Goal: Transaction & Acquisition: Purchase product/service

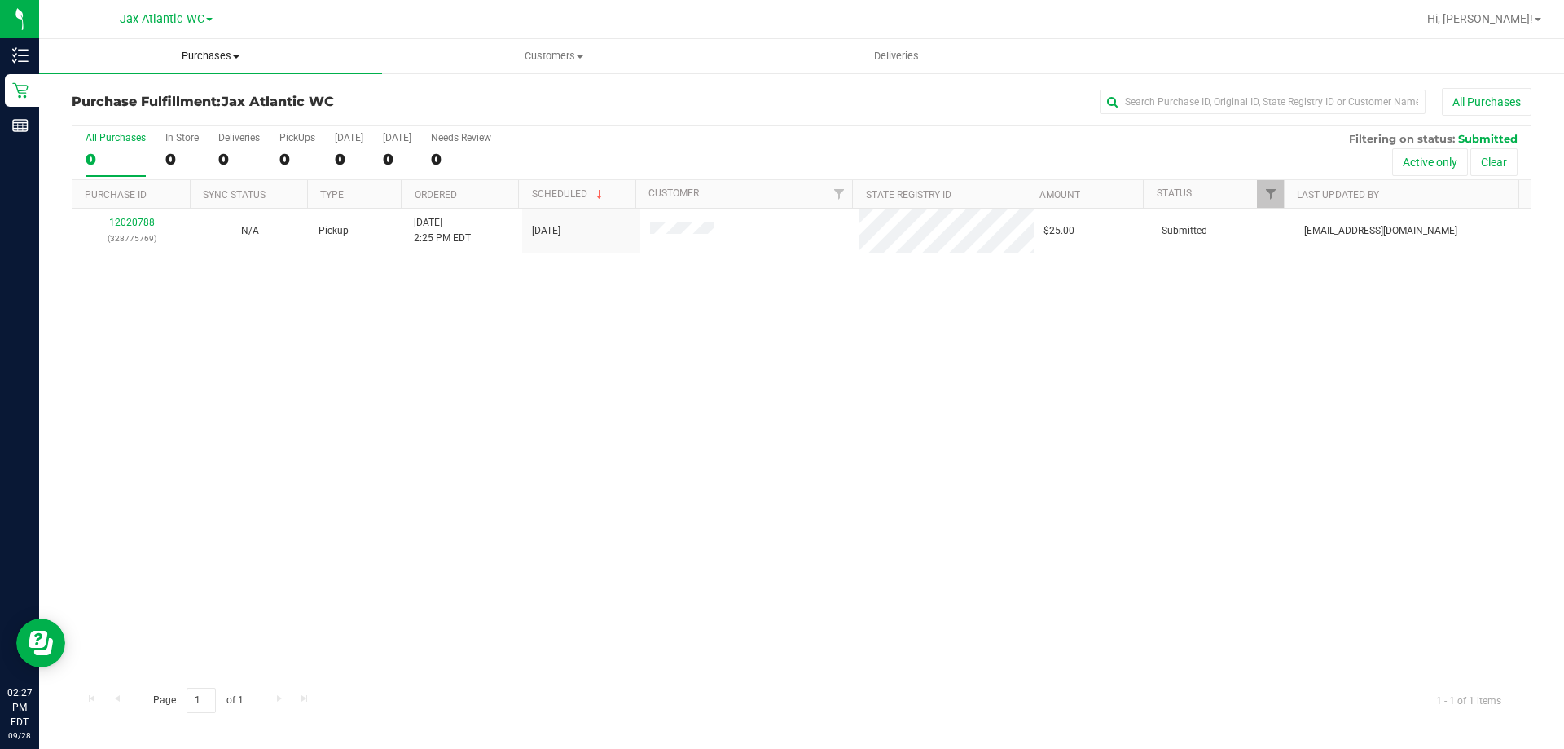
click at [234, 59] on span "Purchases" at bounding box center [210, 56] width 343 height 15
click at [137, 101] on span "Summary of purchases" at bounding box center [122, 98] width 167 height 14
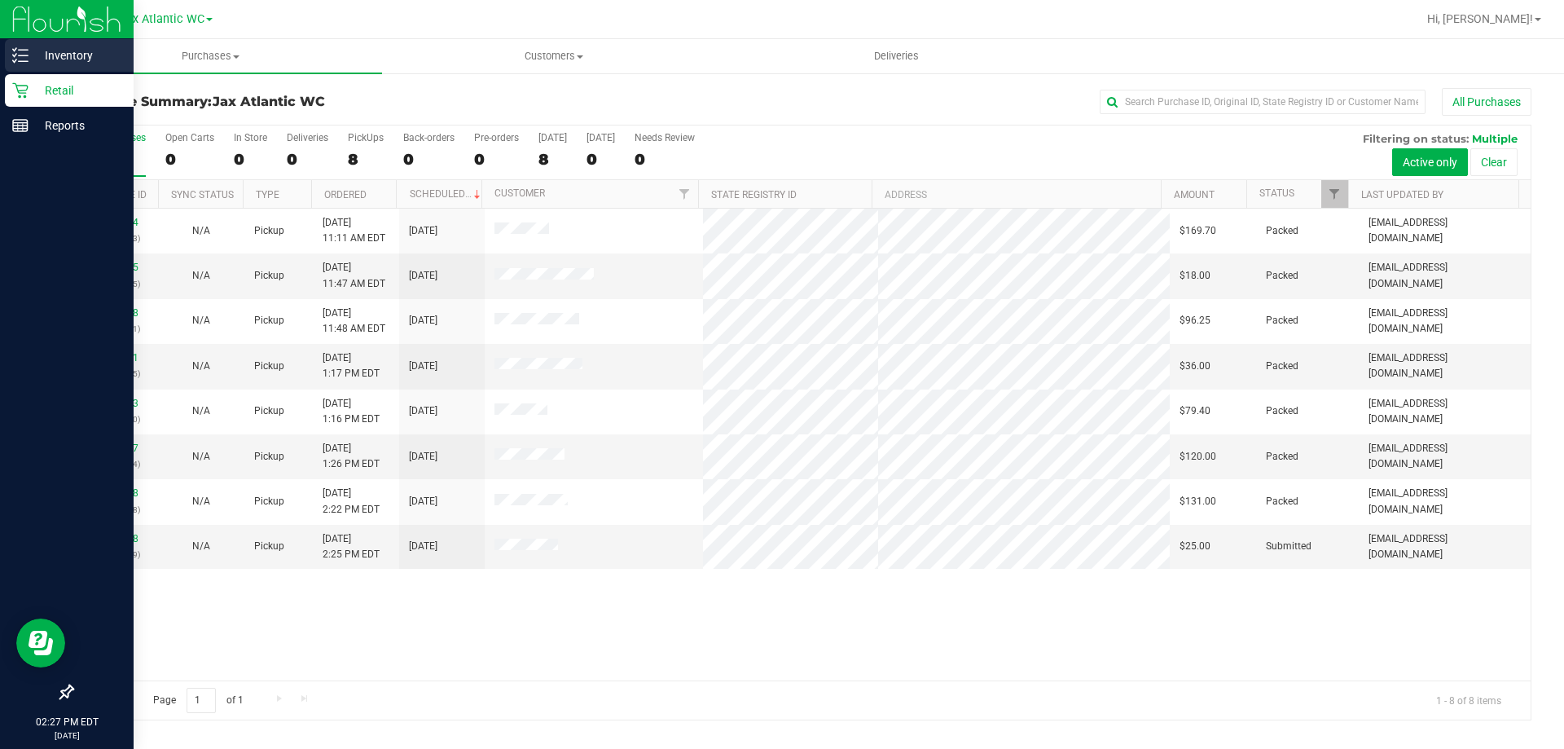
click at [24, 59] on icon at bounding box center [20, 55] width 16 height 16
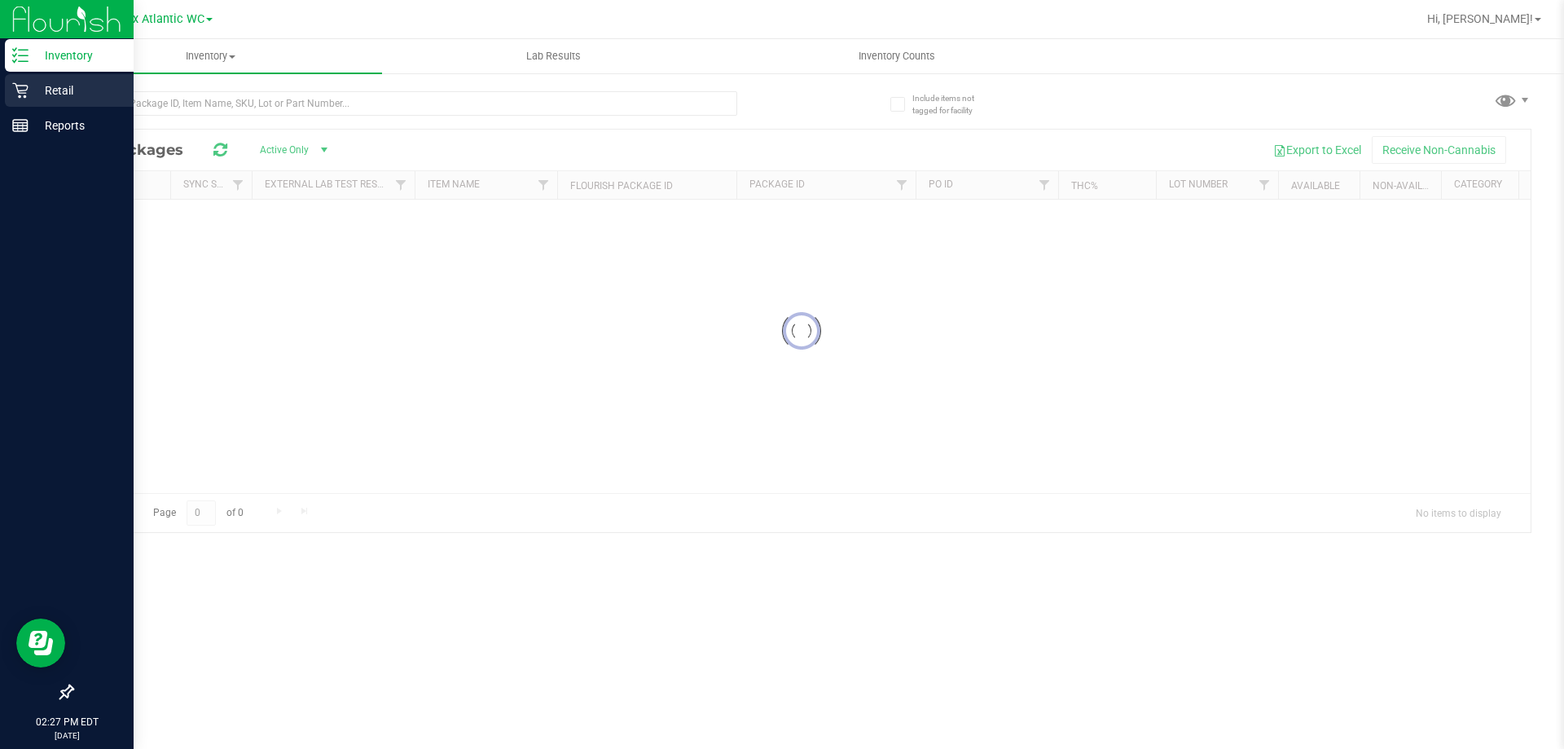
click at [28, 89] on icon at bounding box center [20, 90] width 16 height 16
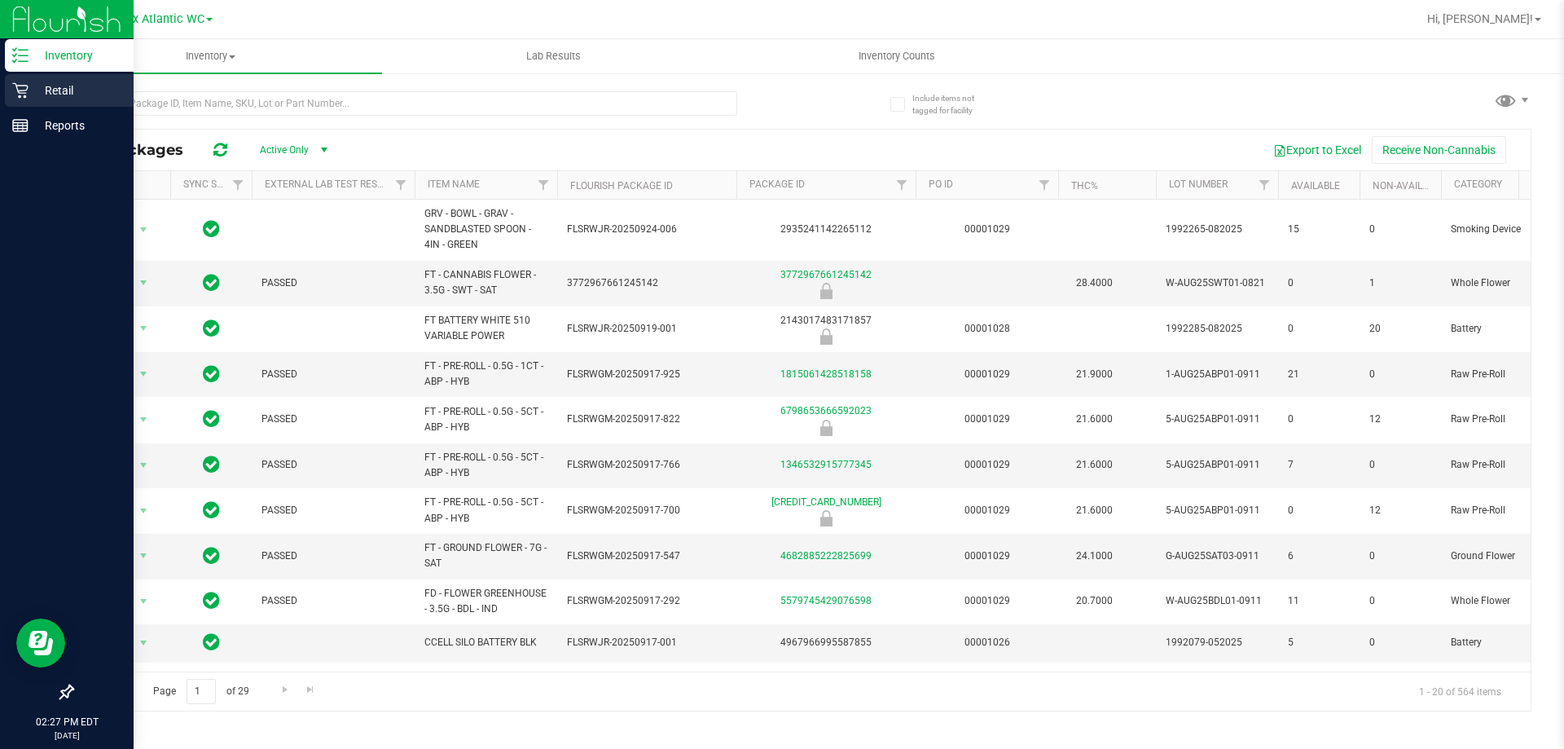
click at [17, 98] on icon at bounding box center [20, 90] width 16 height 16
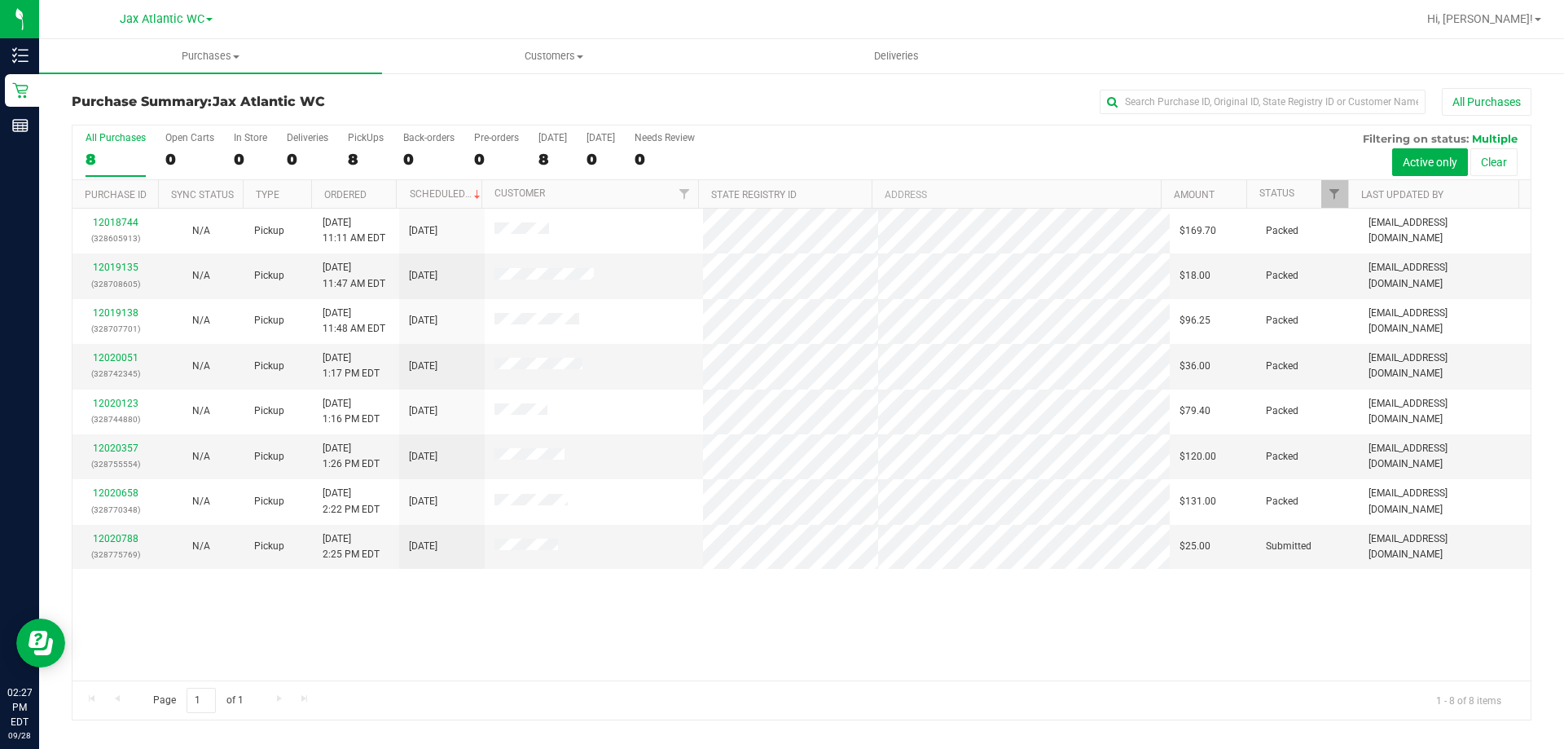
click at [418, 99] on h3 "Purchase Summary: Jax Atlantic WC" at bounding box center [315, 101] width 486 height 15
click at [188, 49] on span "Purchases" at bounding box center [210, 56] width 343 height 15
click at [517, 32] on div at bounding box center [854, 19] width 1125 height 32
click at [550, 51] on span "Customers" at bounding box center [553, 56] width 341 height 15
click at [459, 89] on li "All customers" at bounding box center [553, 99] width 343 height 20
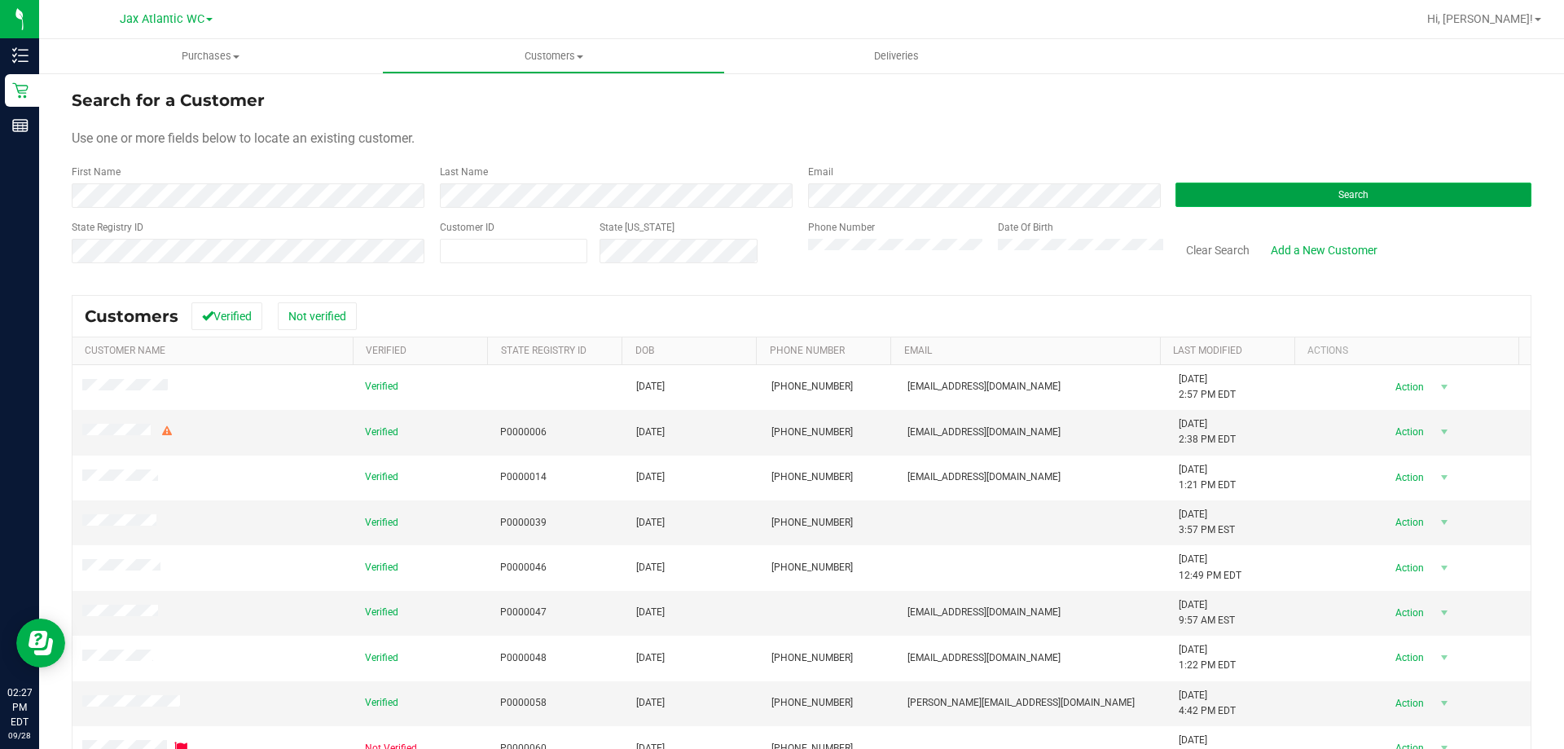
click at [1186, 194] on button "Search" at bounding box center [1354, 194] width 356 height 24
click at [259, 181] on div "First Name" at bounding box center [250, 186] width 356 height 43
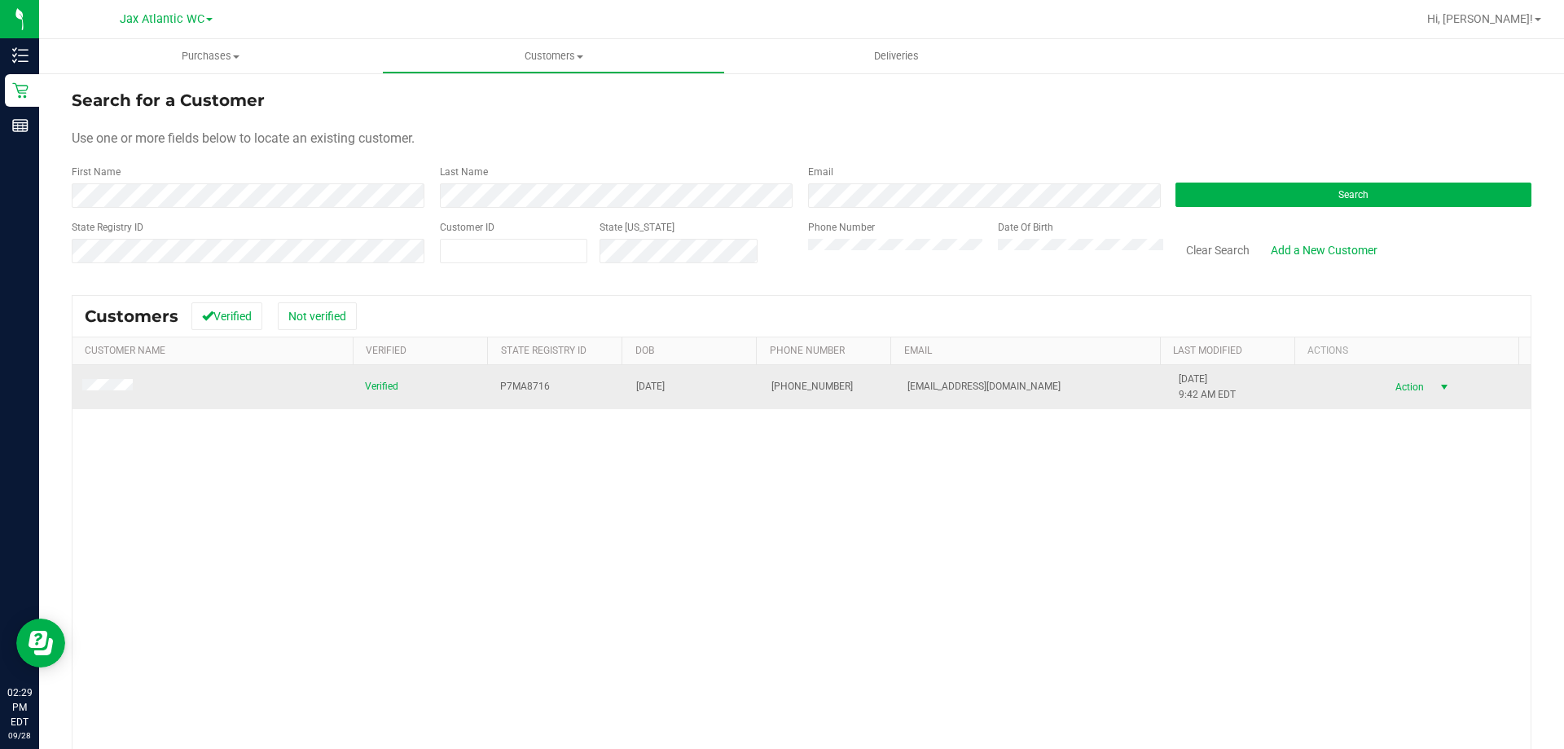
click at [1392, 387] on span "Action" at bounding box center [1407, 387] width 53 height 23
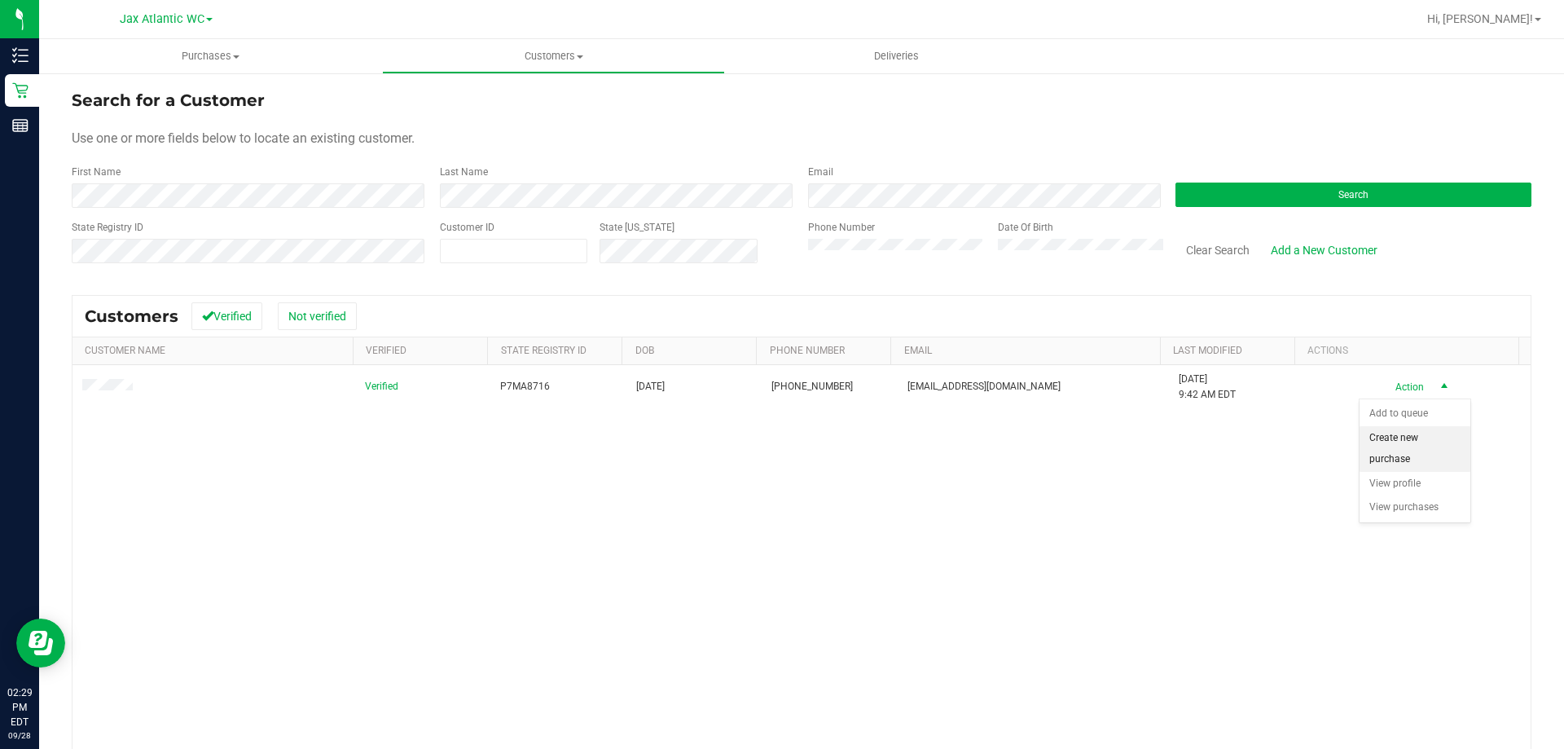
click at [1402, 454] on li "Create new purchase" at bounding box center [1415, 448] width 111 height 45
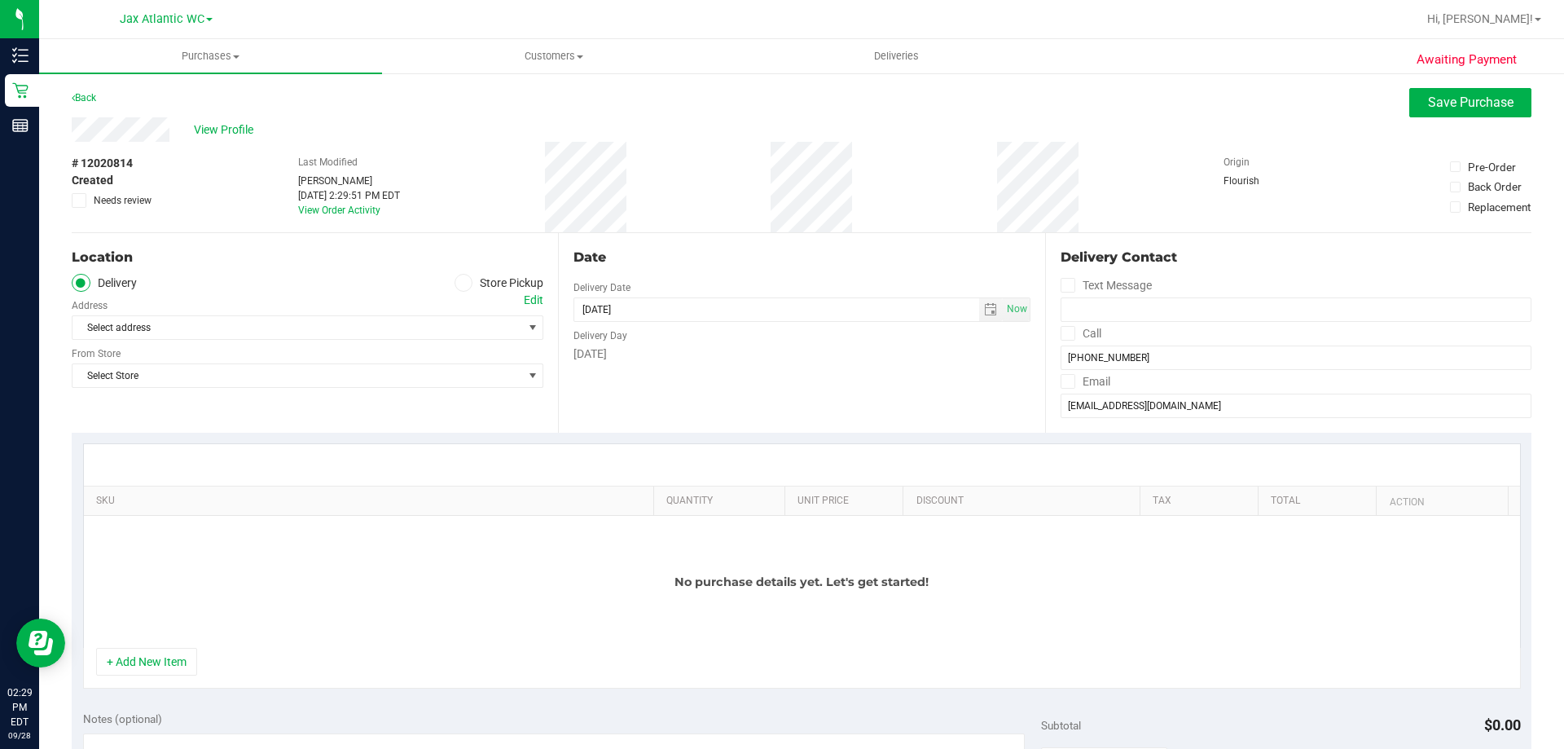
click at [465, 287] on span at bounding box center [464, 283] width 19 height 19
click at [0, 0] on input "Store Pickup" at bounding box center [0, 0] width 0 height 0
click at [441, 323] on span "Select Store" at bounding box center [298, 327] width 450 height 23
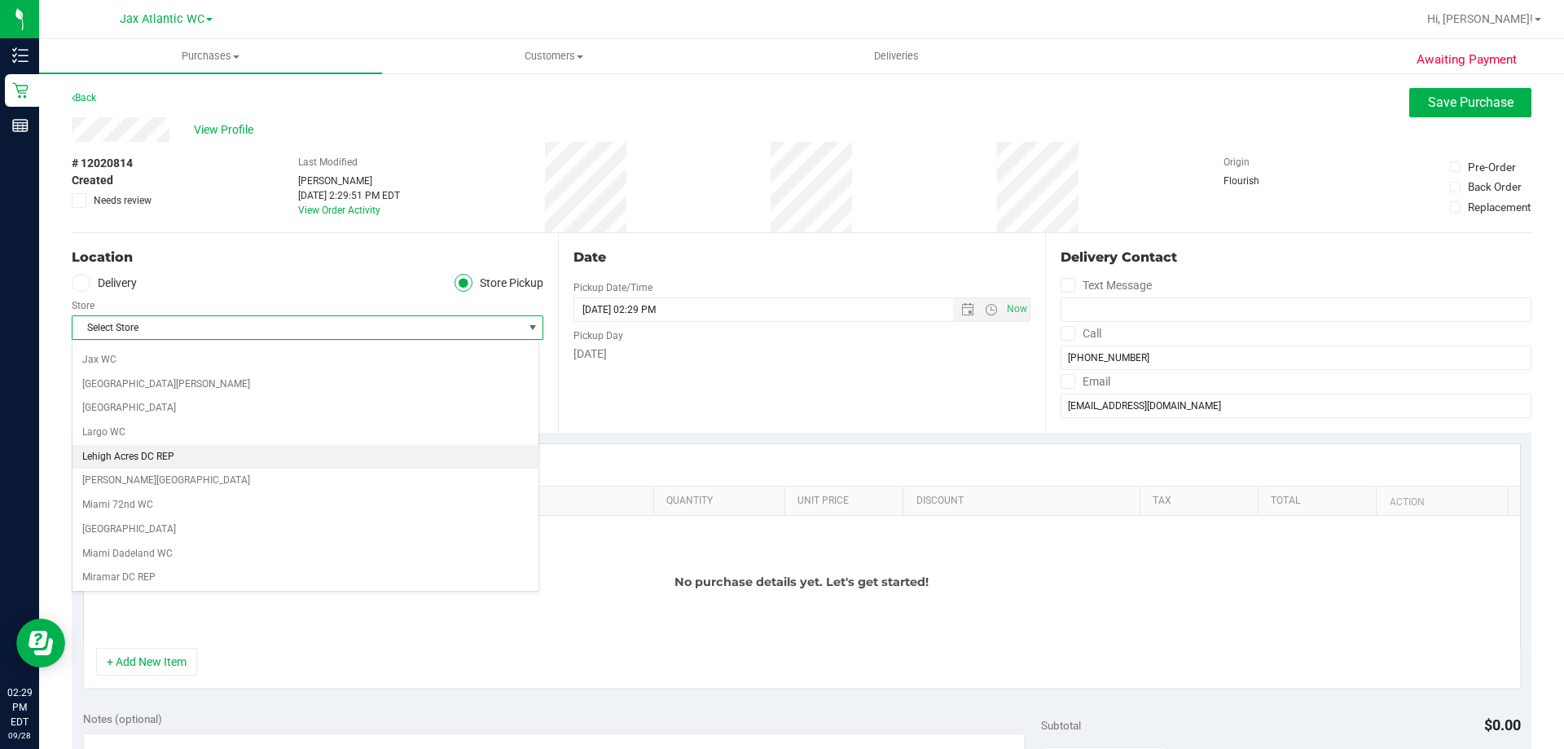
scroll to position [326, 0]
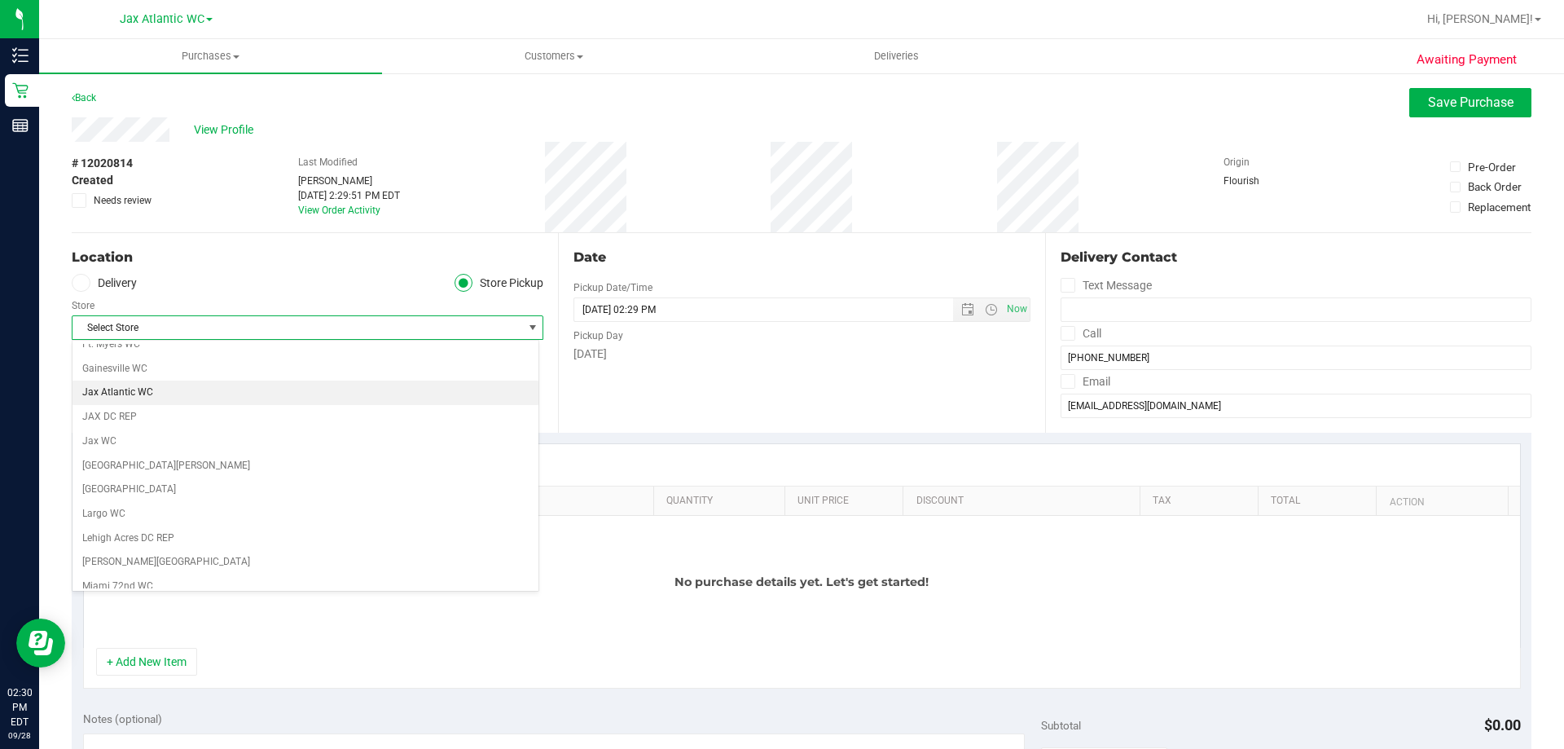
click at [165, 393] on li "Jax Atlantic WC" at bounding box center [306, 392] width 466 height 24
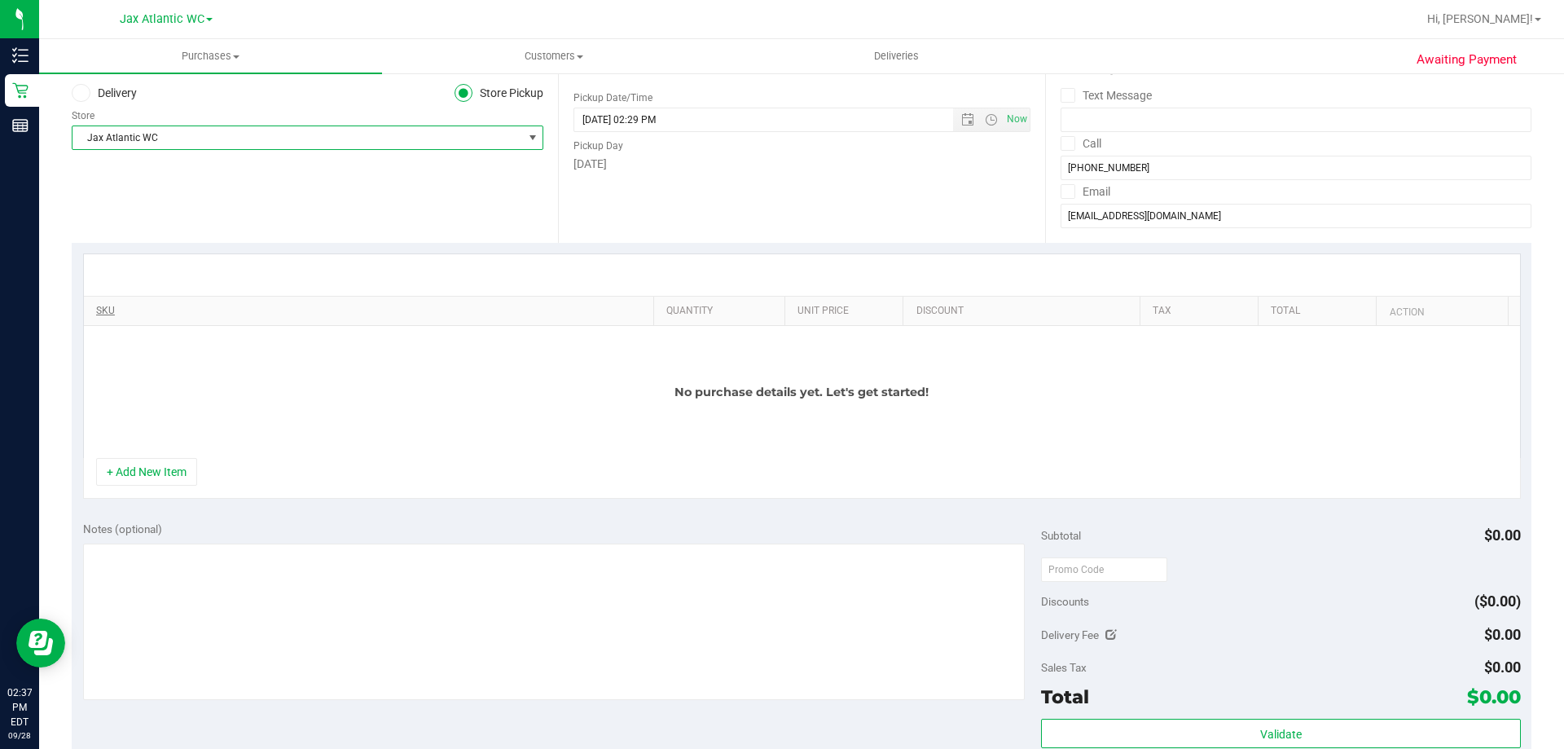
scroll to position [163, 0]
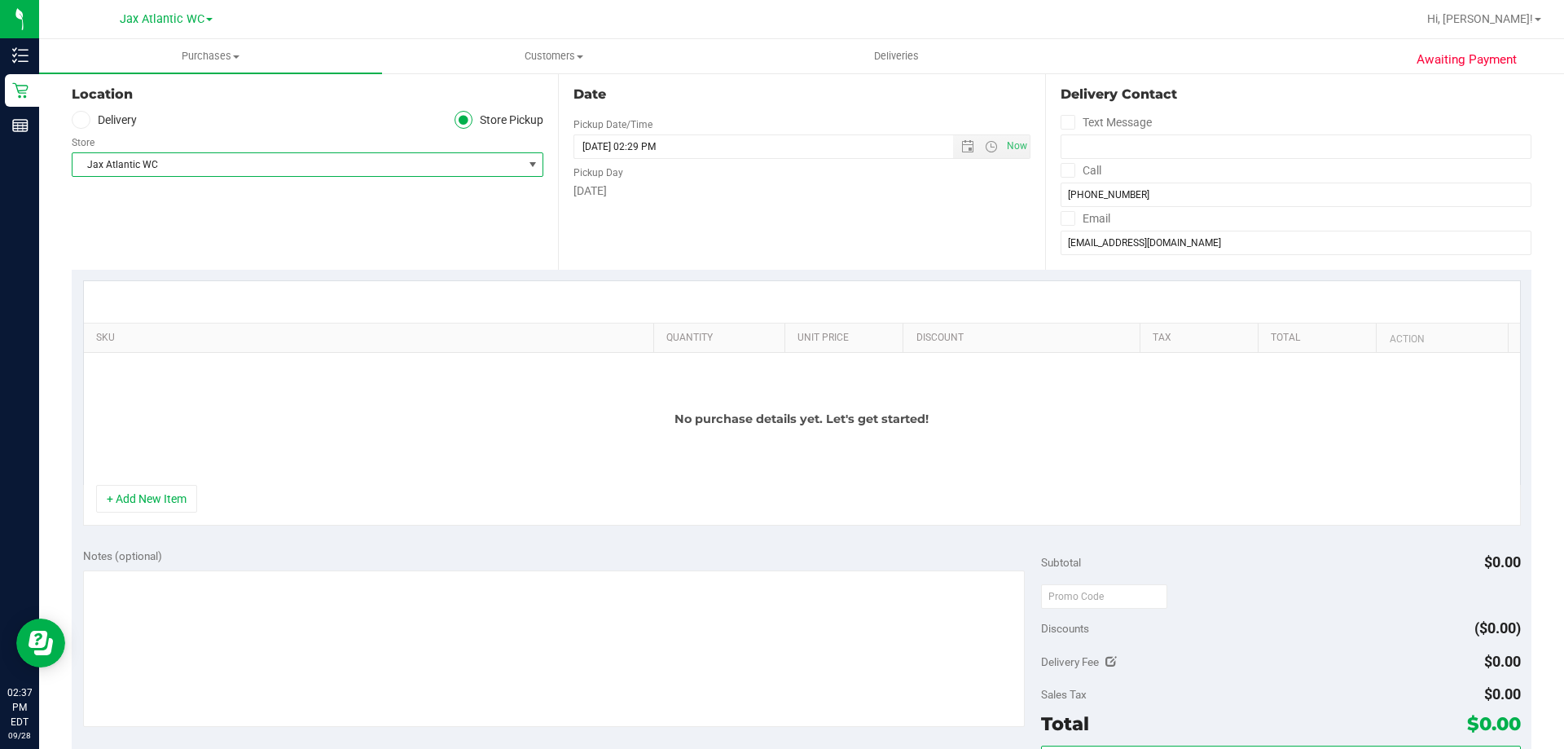
drag, startPoint x: 508, startPoint y: 265, endPoint x: 574, endPoint y: 274, distance: 66.6
click at [511, 265] on div "Location Delivery Store Pickup Store Jax Atlantic WC Select Store [PERSON_NAME]…" at bounding box center [315, 170] width 486 height 200
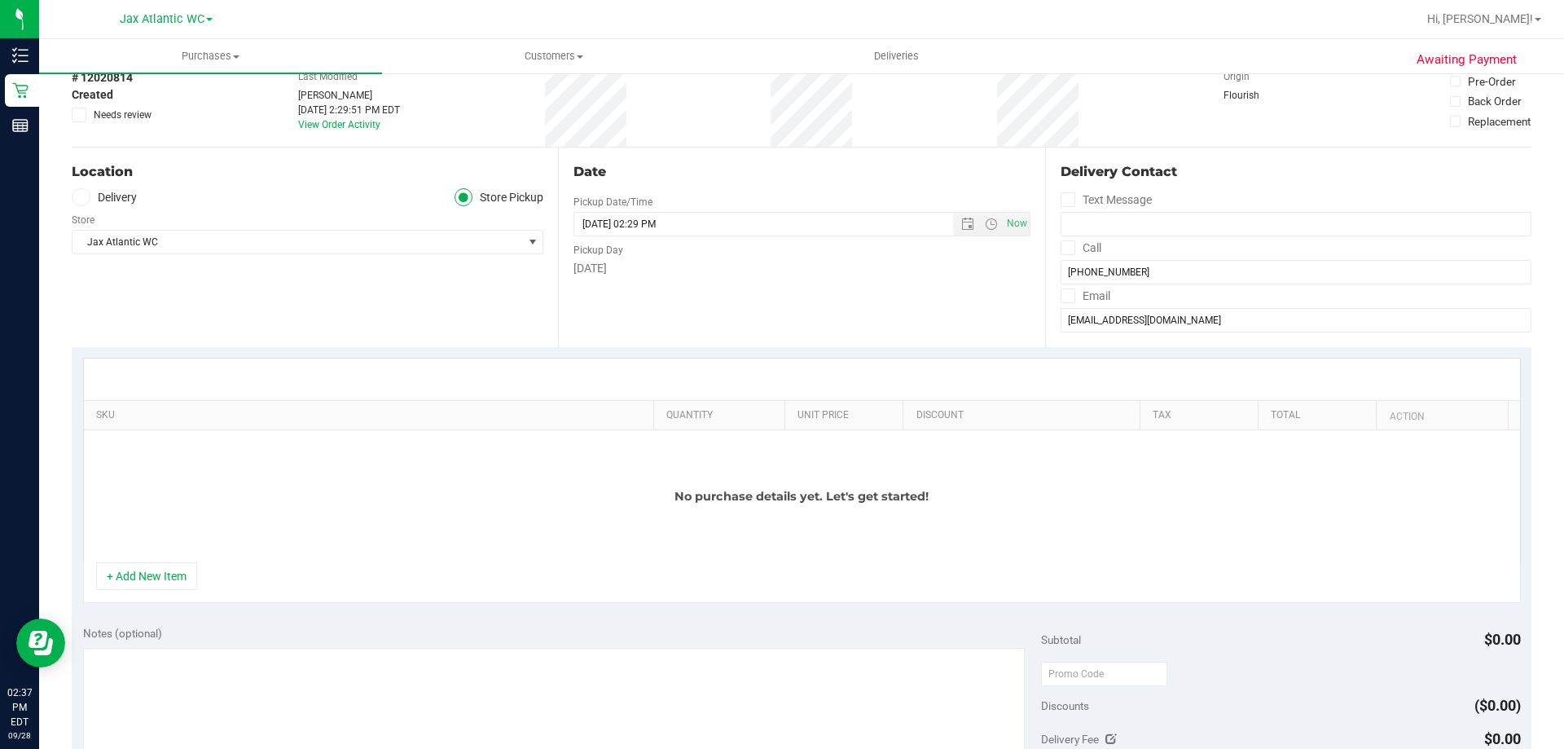
scroll to position [0, 0]
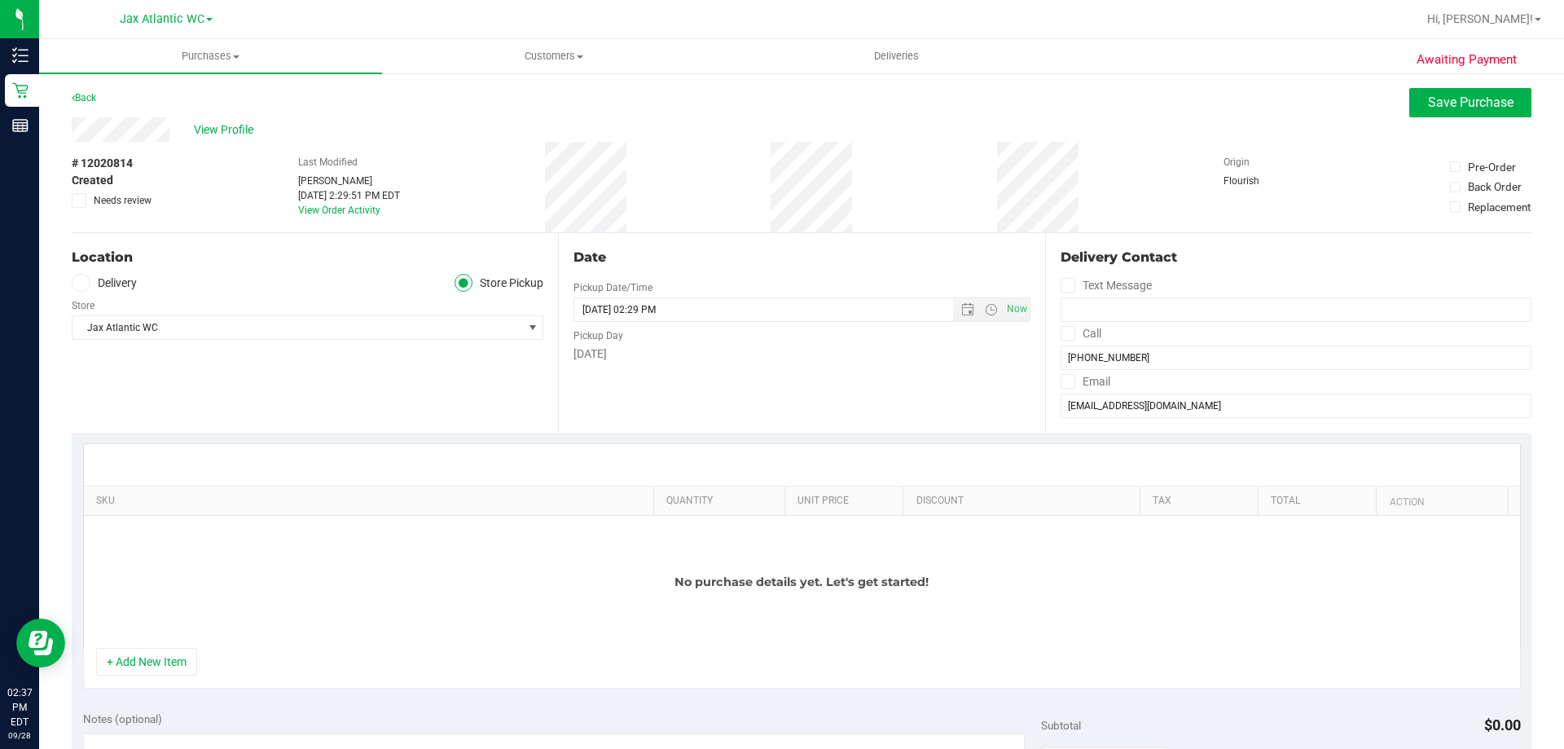
click at [162, 647] on div "No purchase details yet. Let's get started!" at bounding box center [802, 582] width 1436 height 132
click at [186, 655] on button "+ Add New Item" at bounding box center [146, 662] width 101 height 28
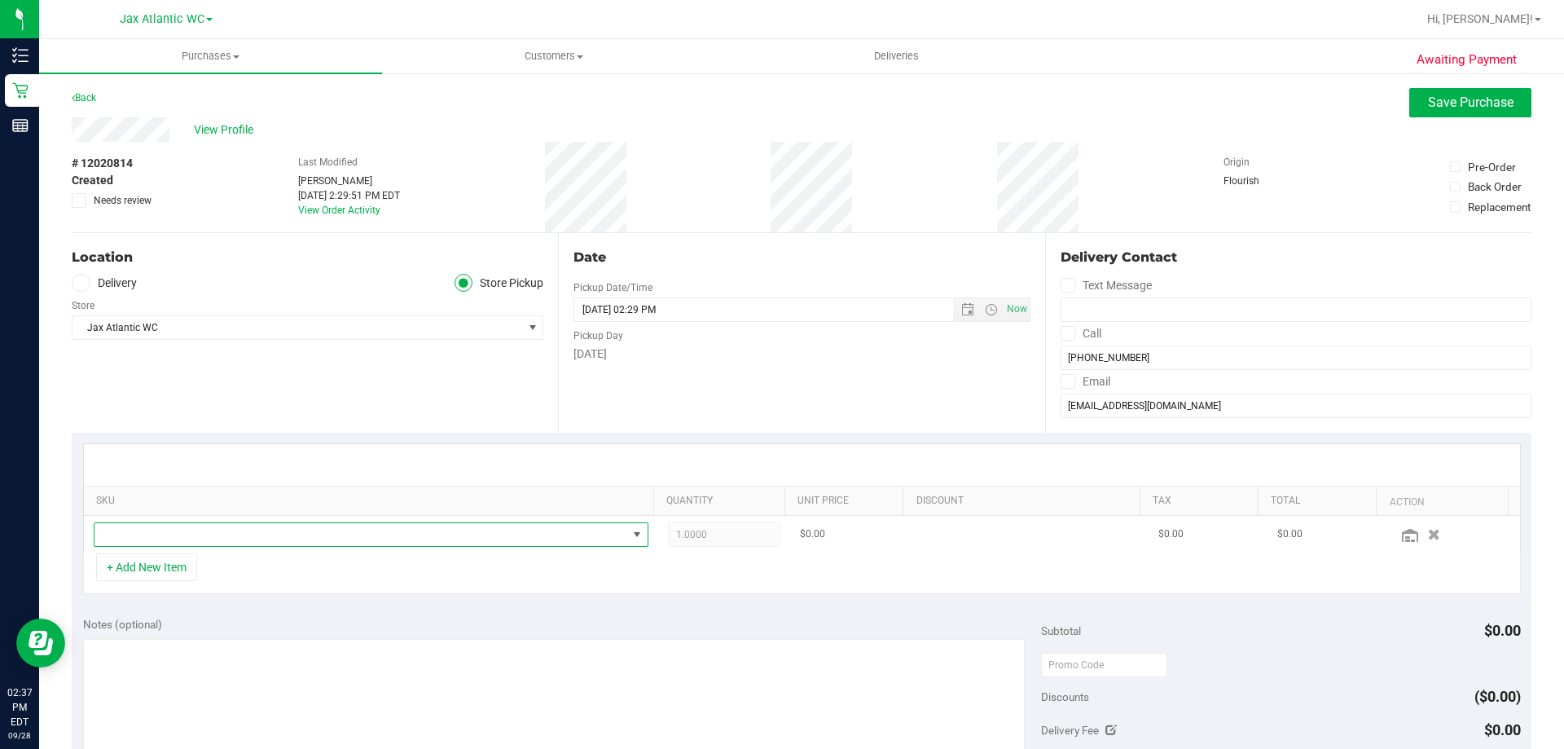
click at [198, 527] on span "NO DATA FOUND" at bounding box center [360, 534] width 533 height 23
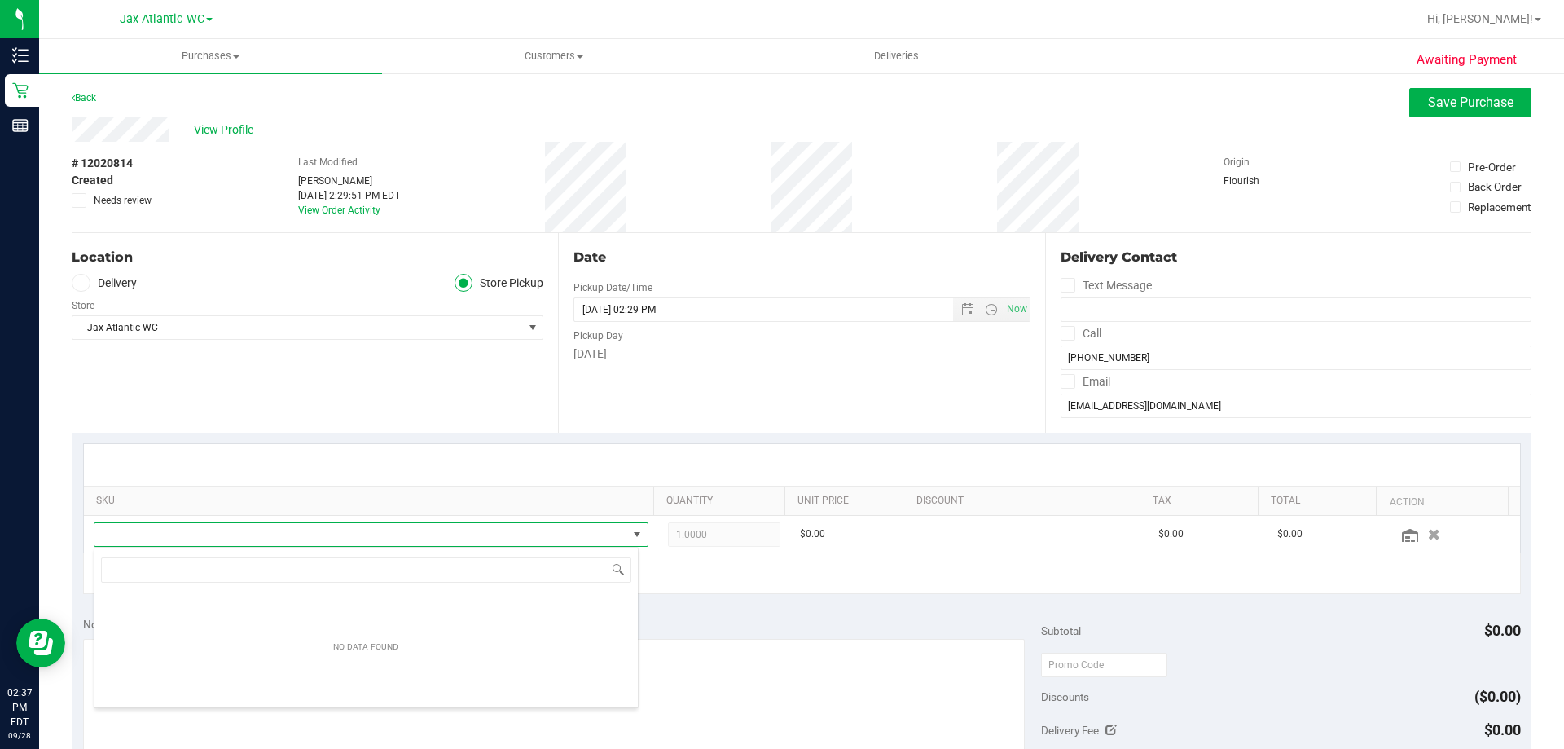
scroll to position [24, 540]
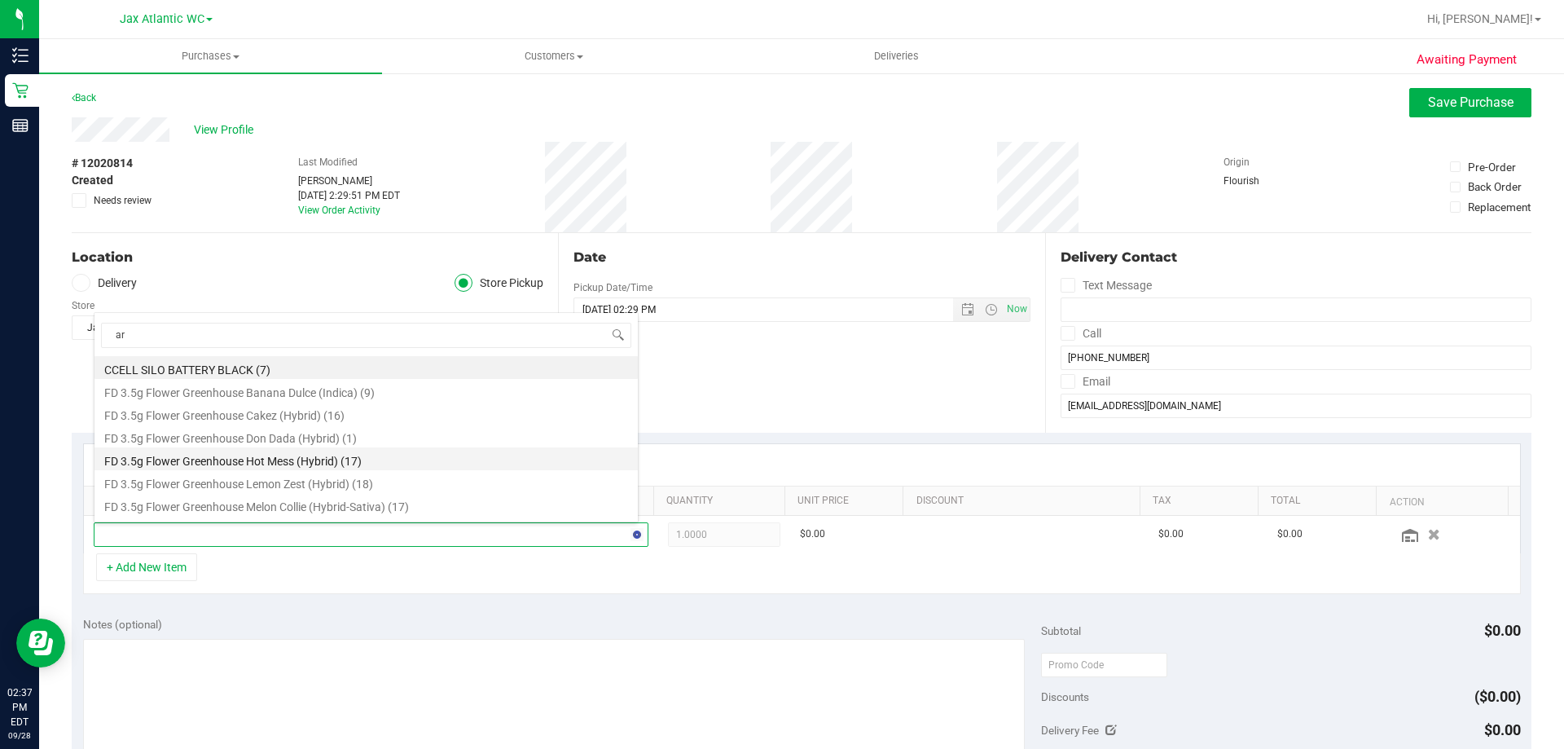
type input "arz"
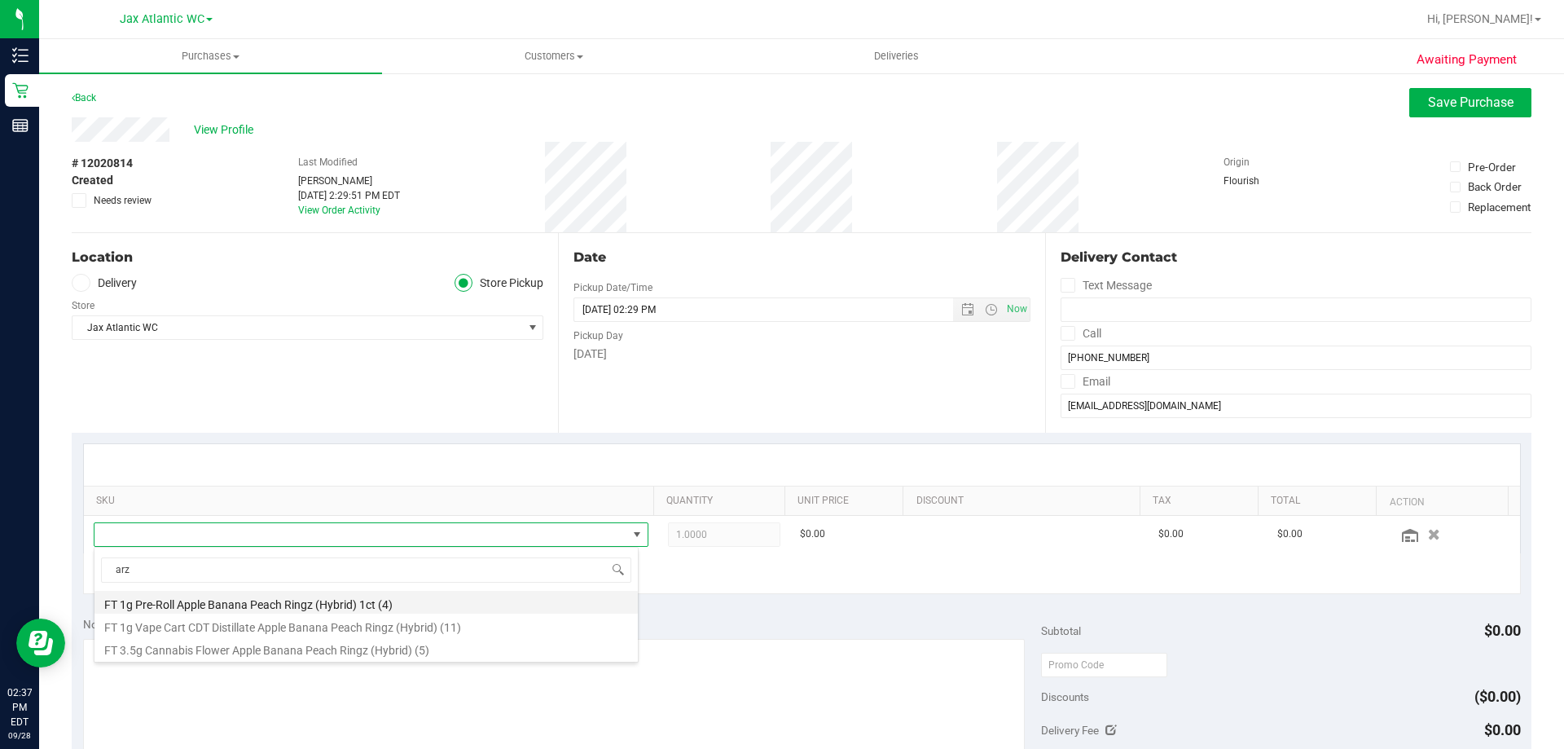
click at [319, 602] on li "FT 1g Pre-Roll Apple Banana Peach Ringz (Hybrid) 1ct (4)" at bounding box center [365, 602] width 543 height 23
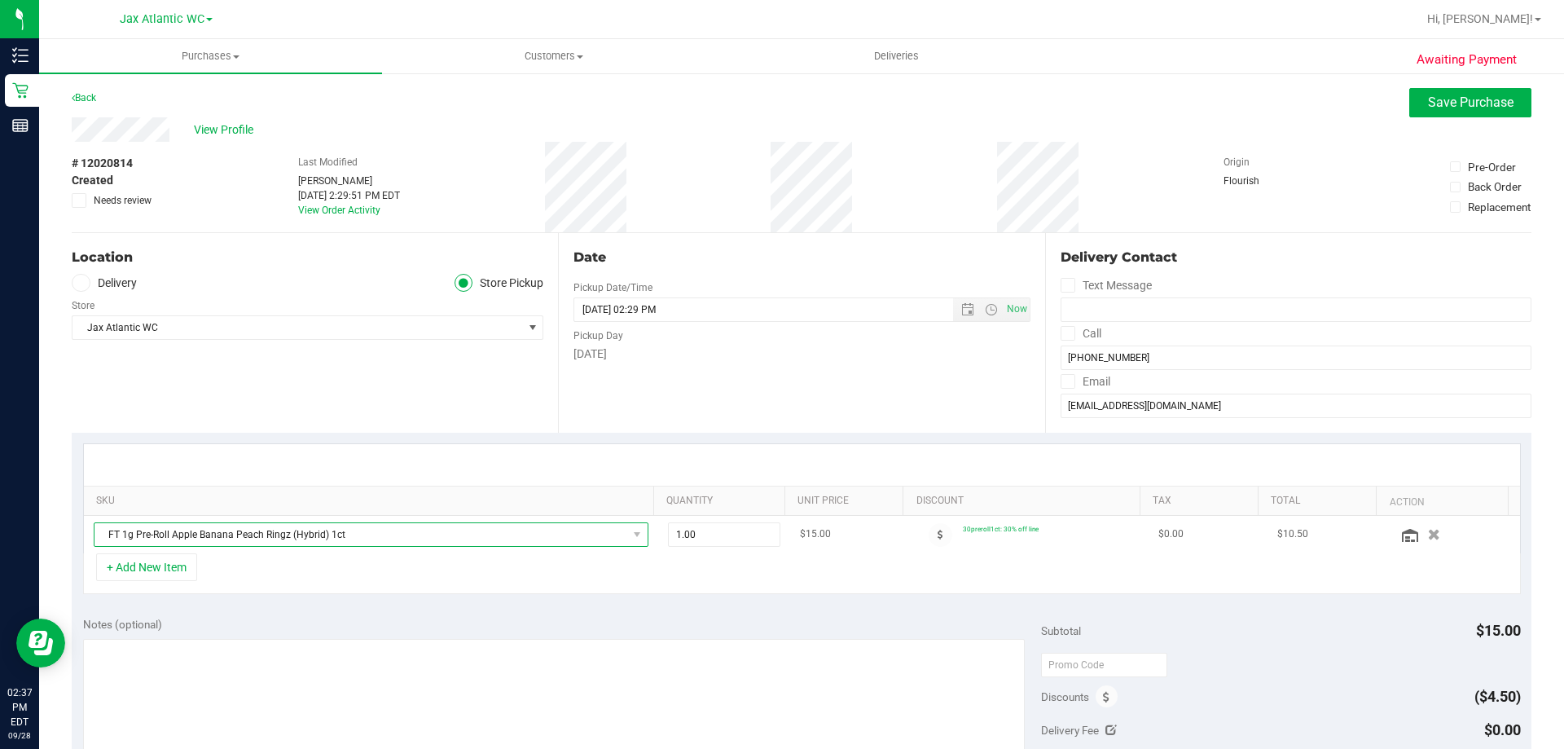
click at [564, 539] on span "FT 1g Pre-Roll Apple Banana Peach Ringz (Hybrid) 1ct" at bounding box center [360, 534] width 533 height 23
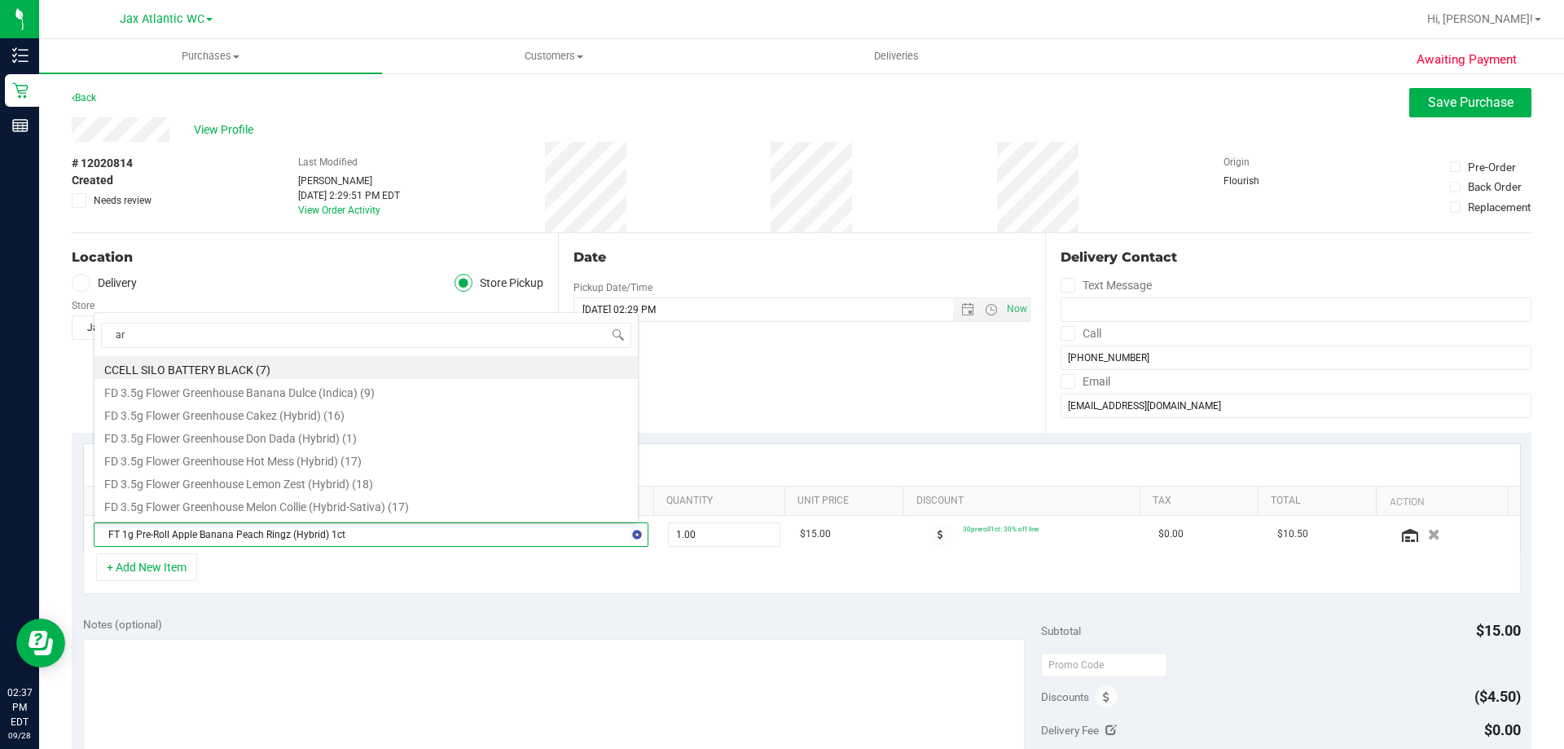
type input "arz"
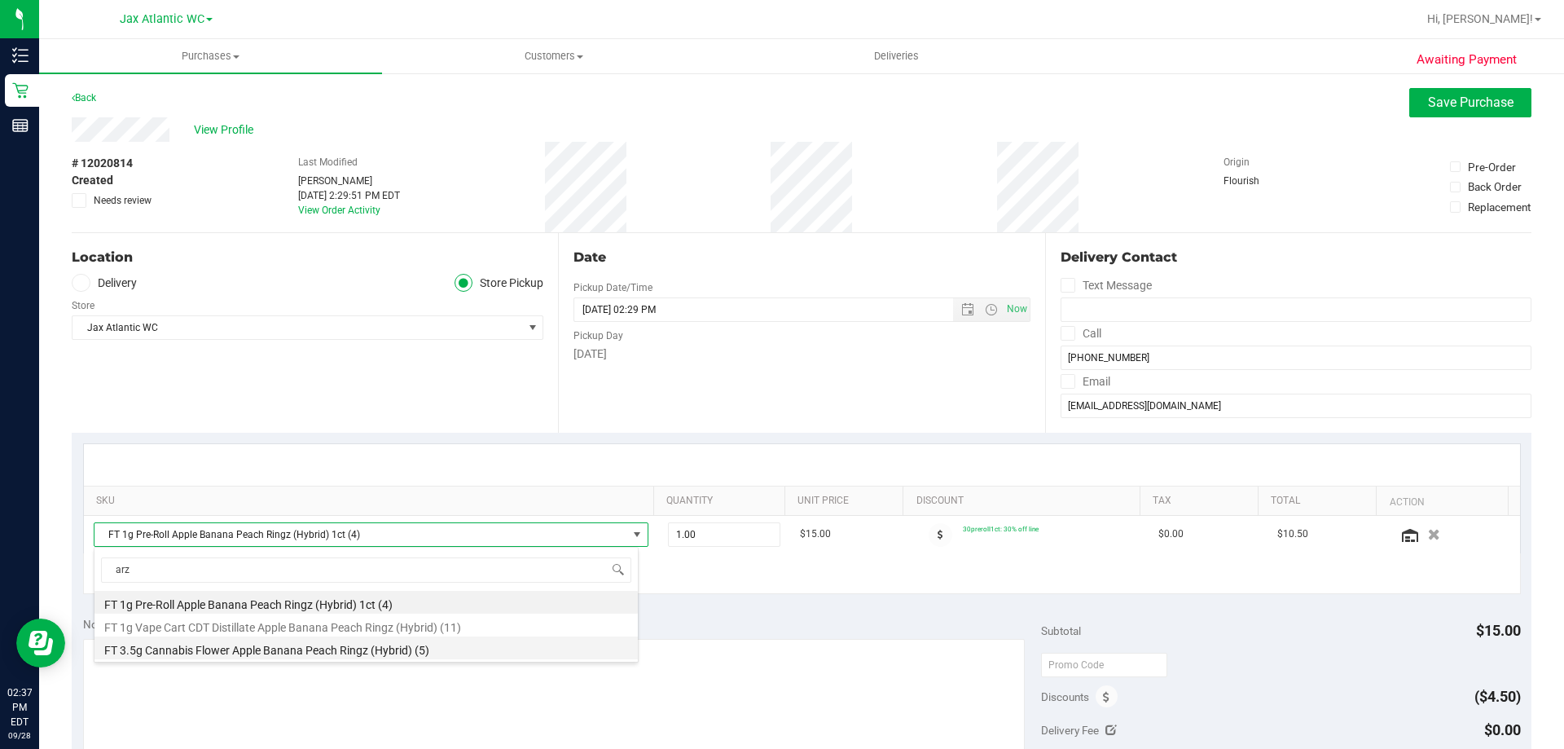
click at [316, 642] on li "FT 3.5g Cannabis Flower Apple Banana Peach Ringz (Hybrid) (5)" at bounding box center [365, 647] width 543 height 23
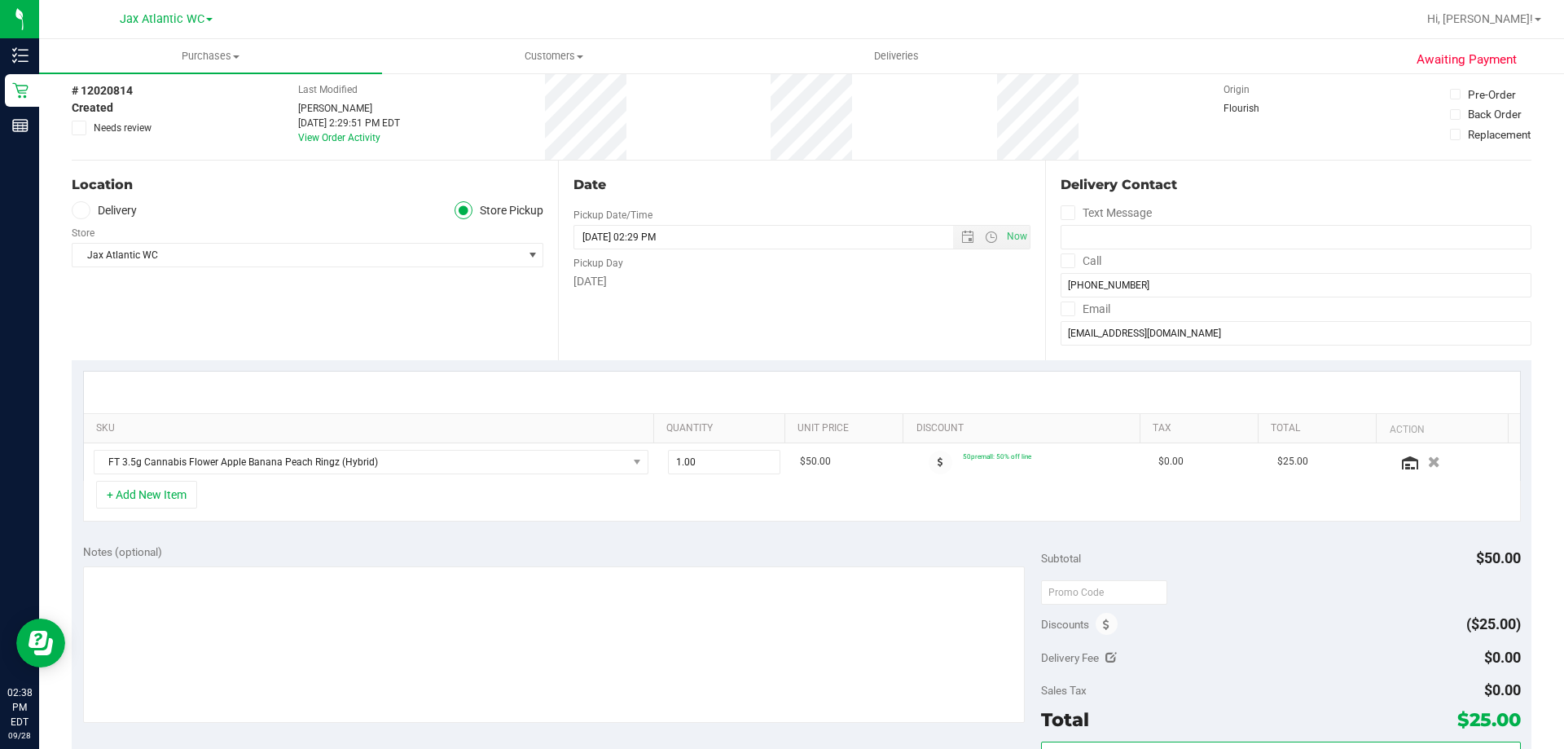
scroll to position [0, 0]
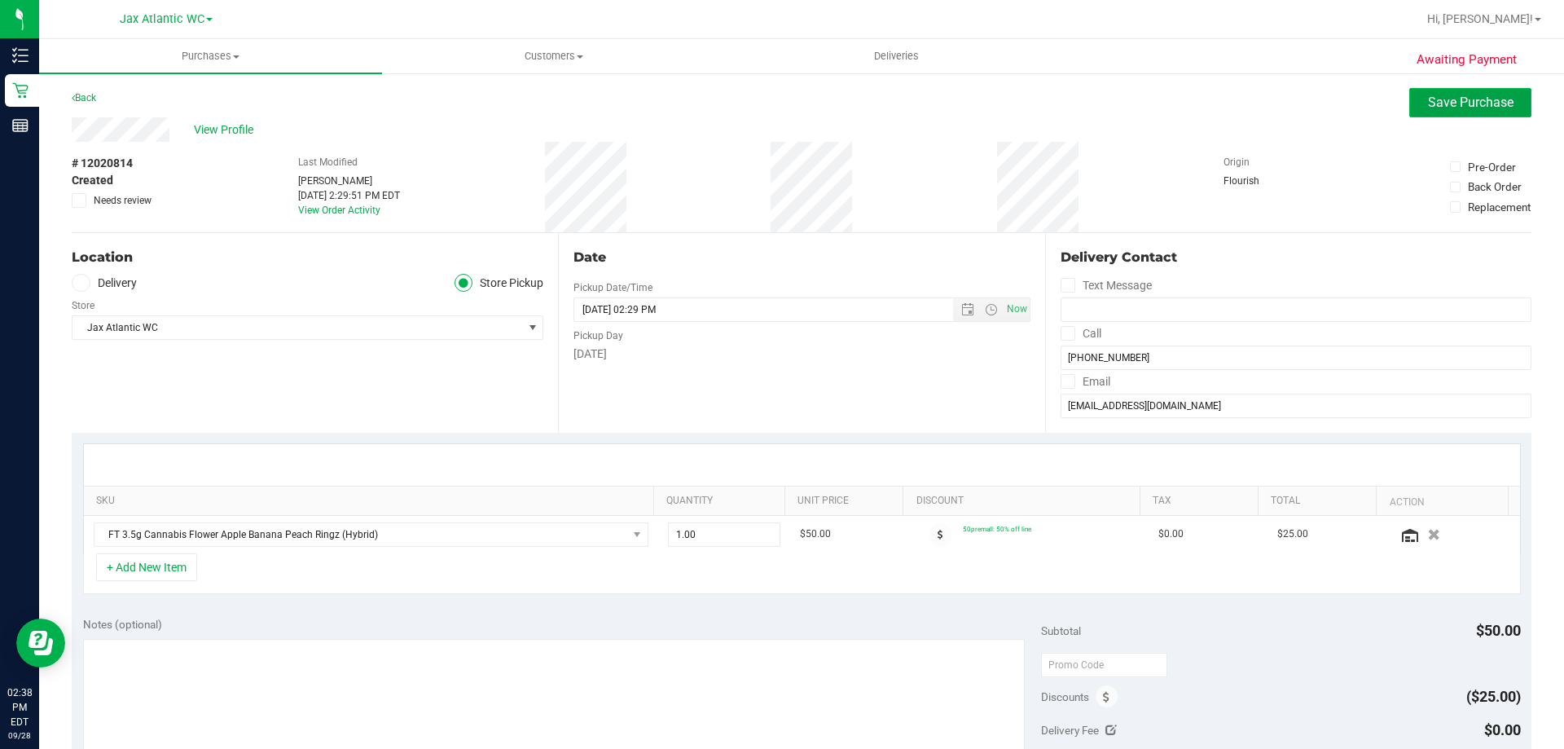
click at [1493, 102] on span "Save Purchase" at bounding box center [1471, 101] width 86 height 15
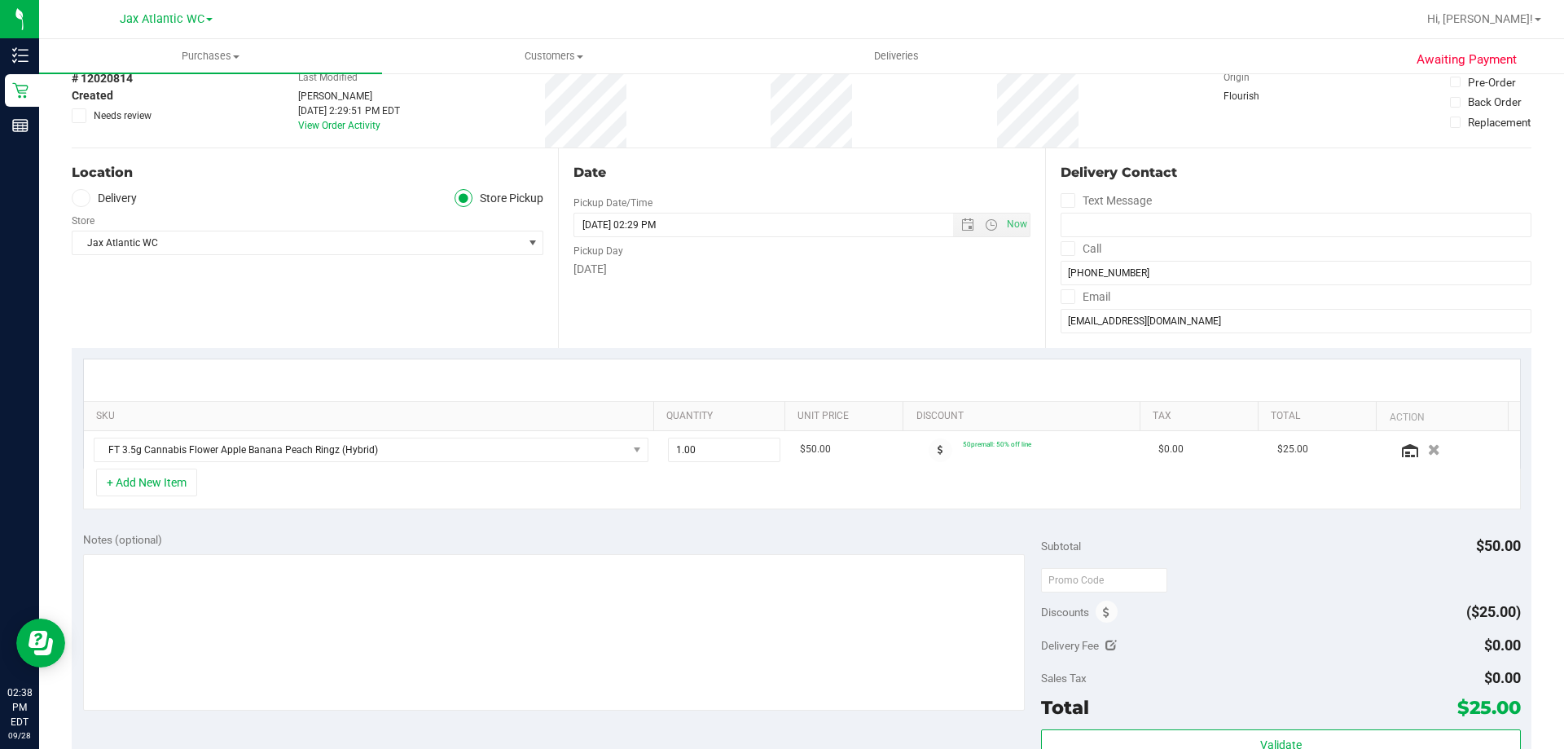
scroll to position [407, 0]
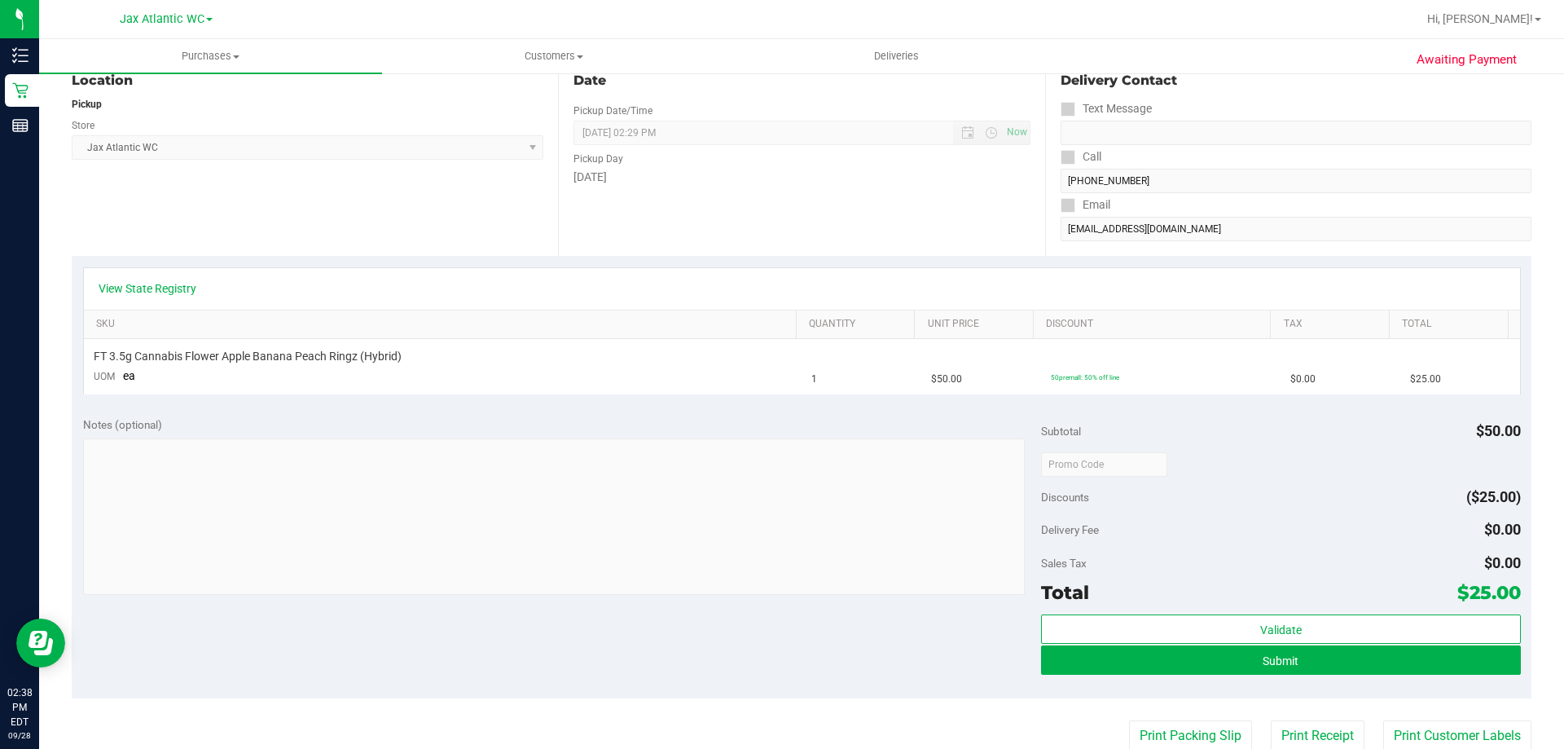
scroll to position [326, 0]
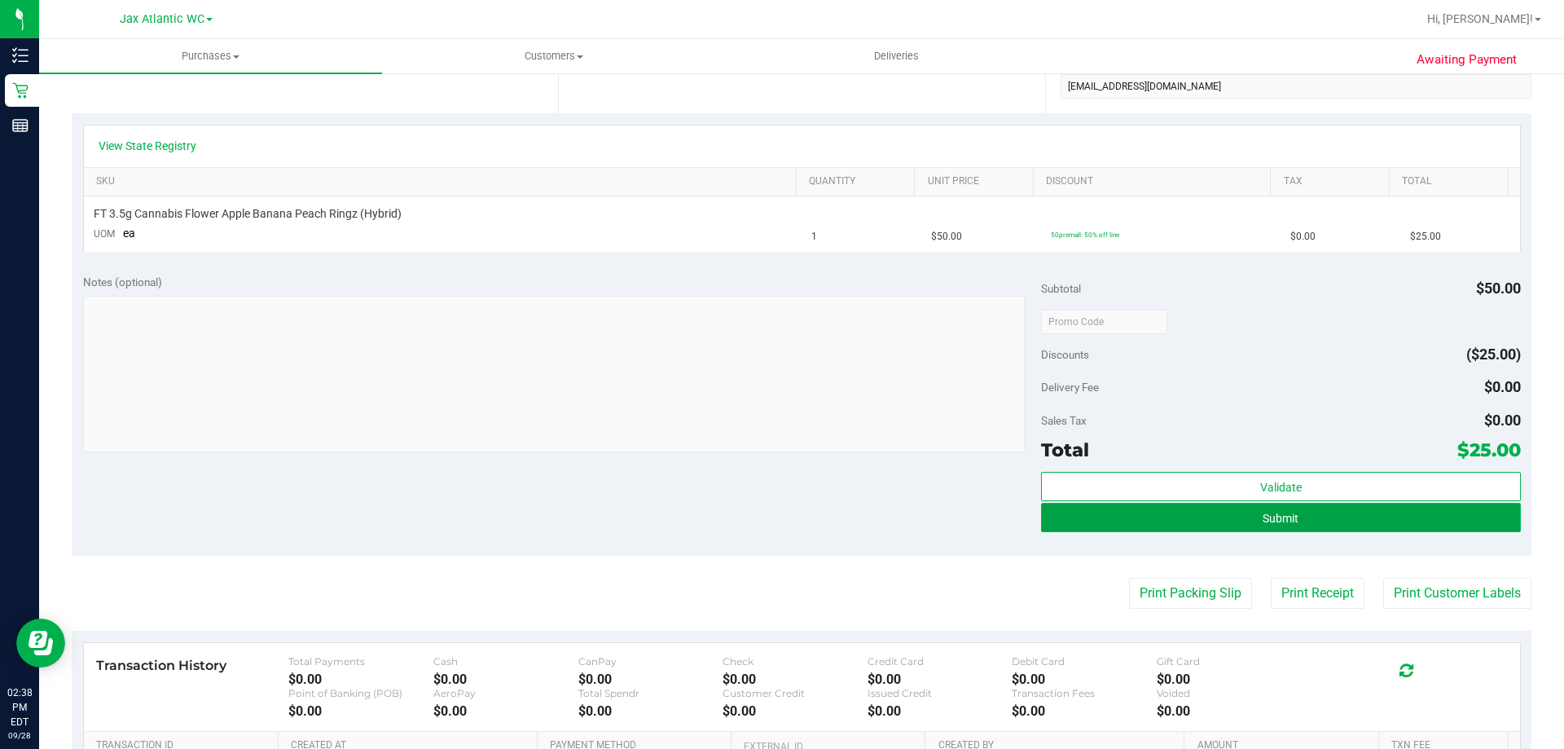
click at [1157, 522] on button "Submit" at bounding box center [1280, 517] width 479 height 29
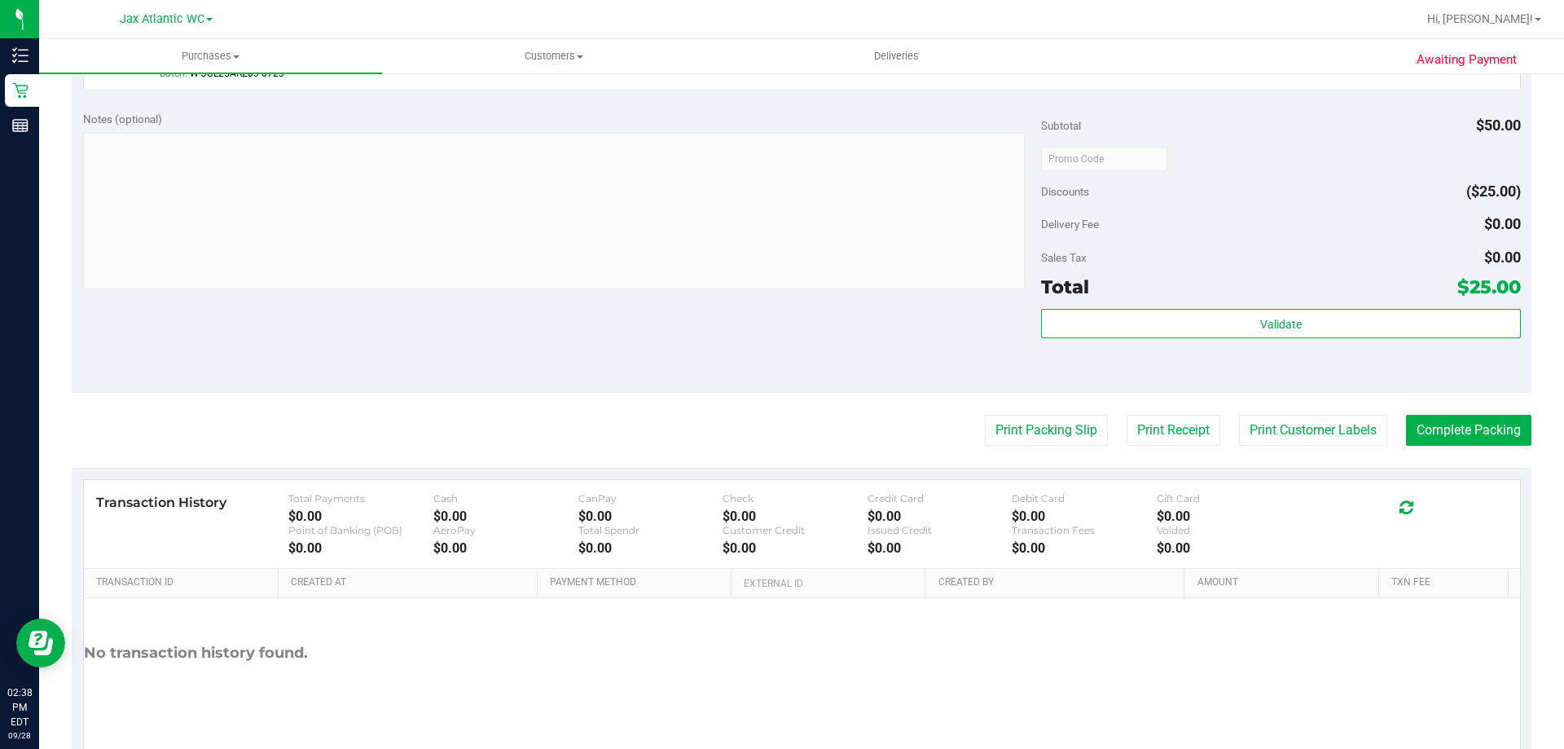
scroll to position [570, 0]
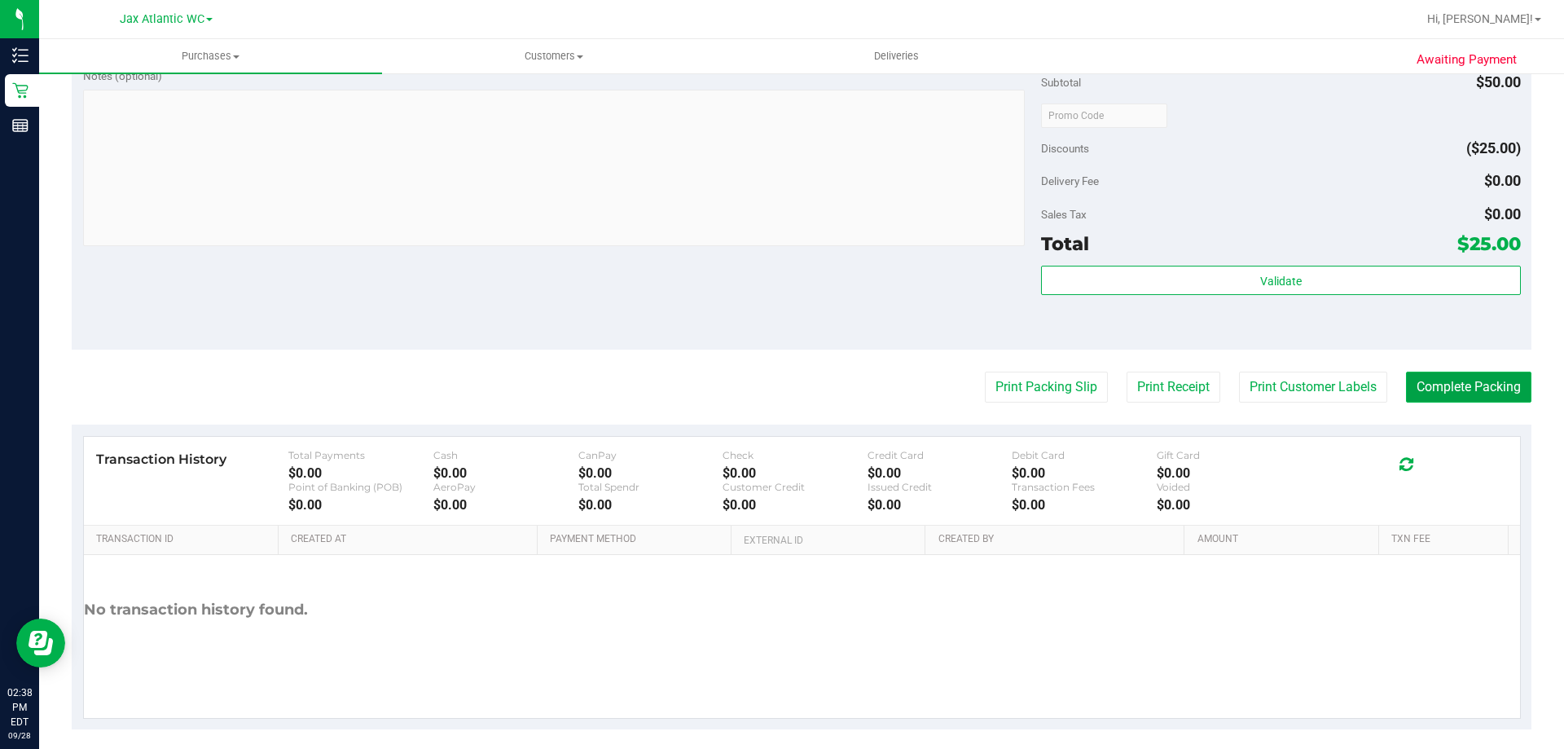
click at [1472, 390] on button "Complete Packing" at bounding box center [1468, 386] width 125 height 31
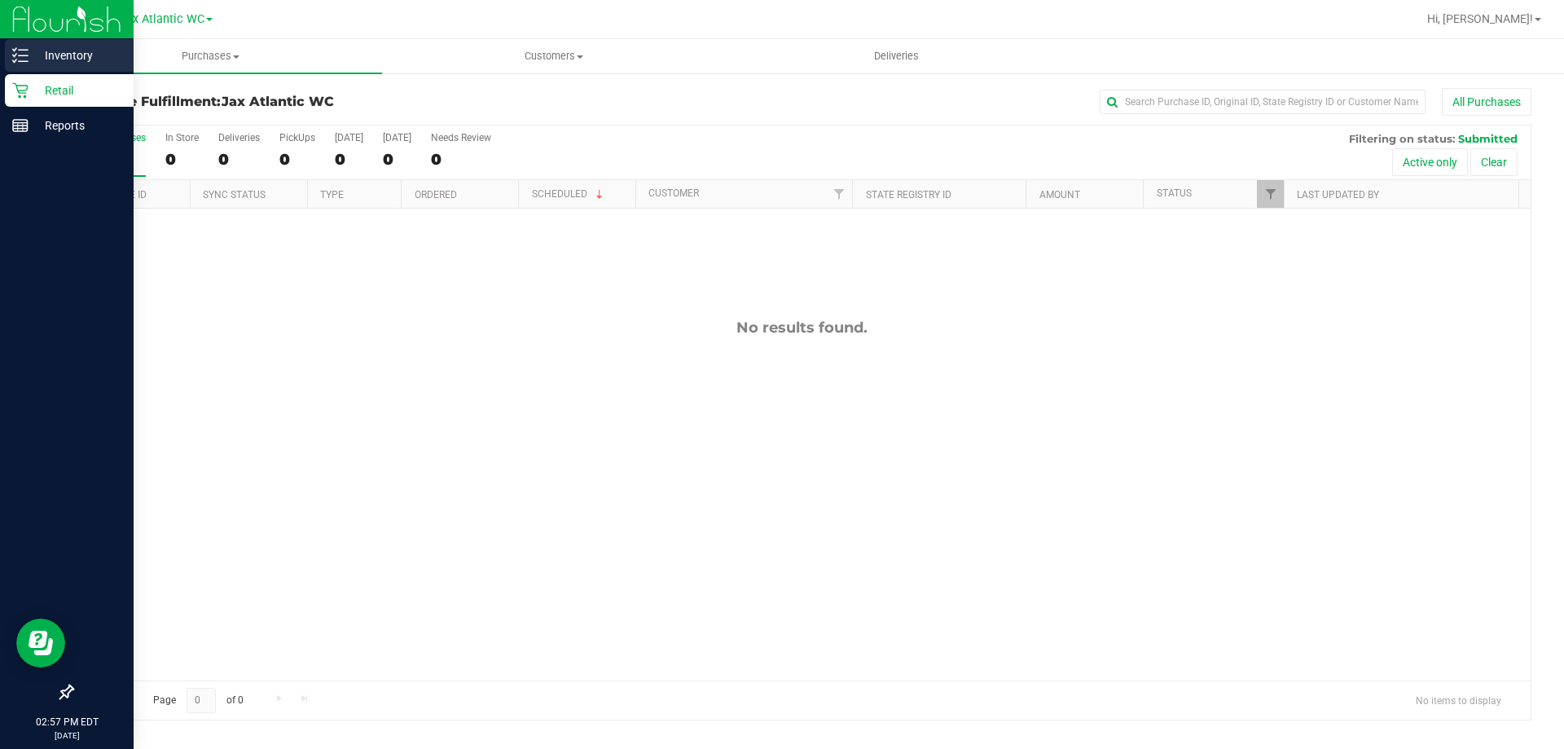
click at [58, 62] on p "Inventory" at bounding box center [78, 56] width 98 height 20
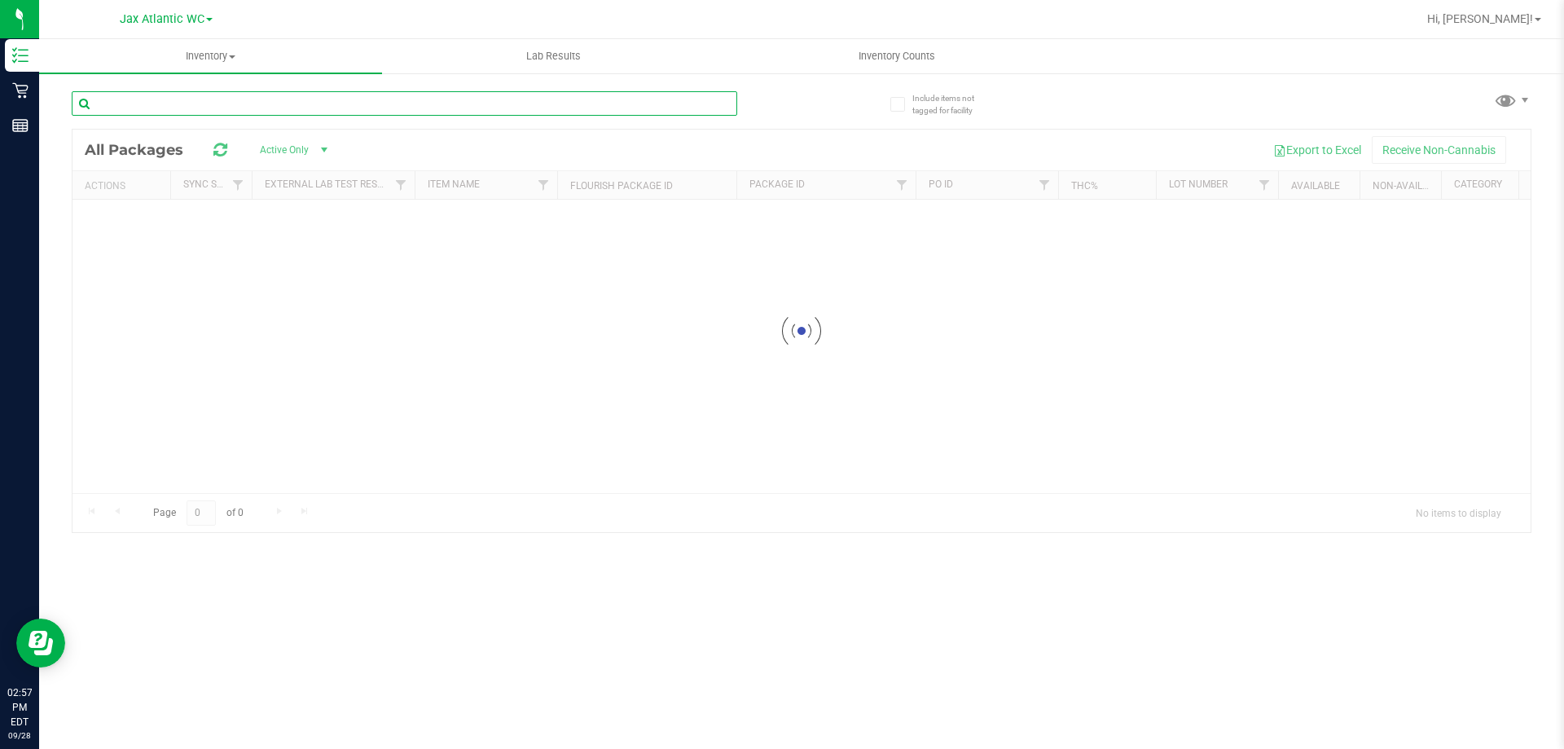
click at [231, 109] on input "text" at bounding box center [405, 103] width 666 height 24
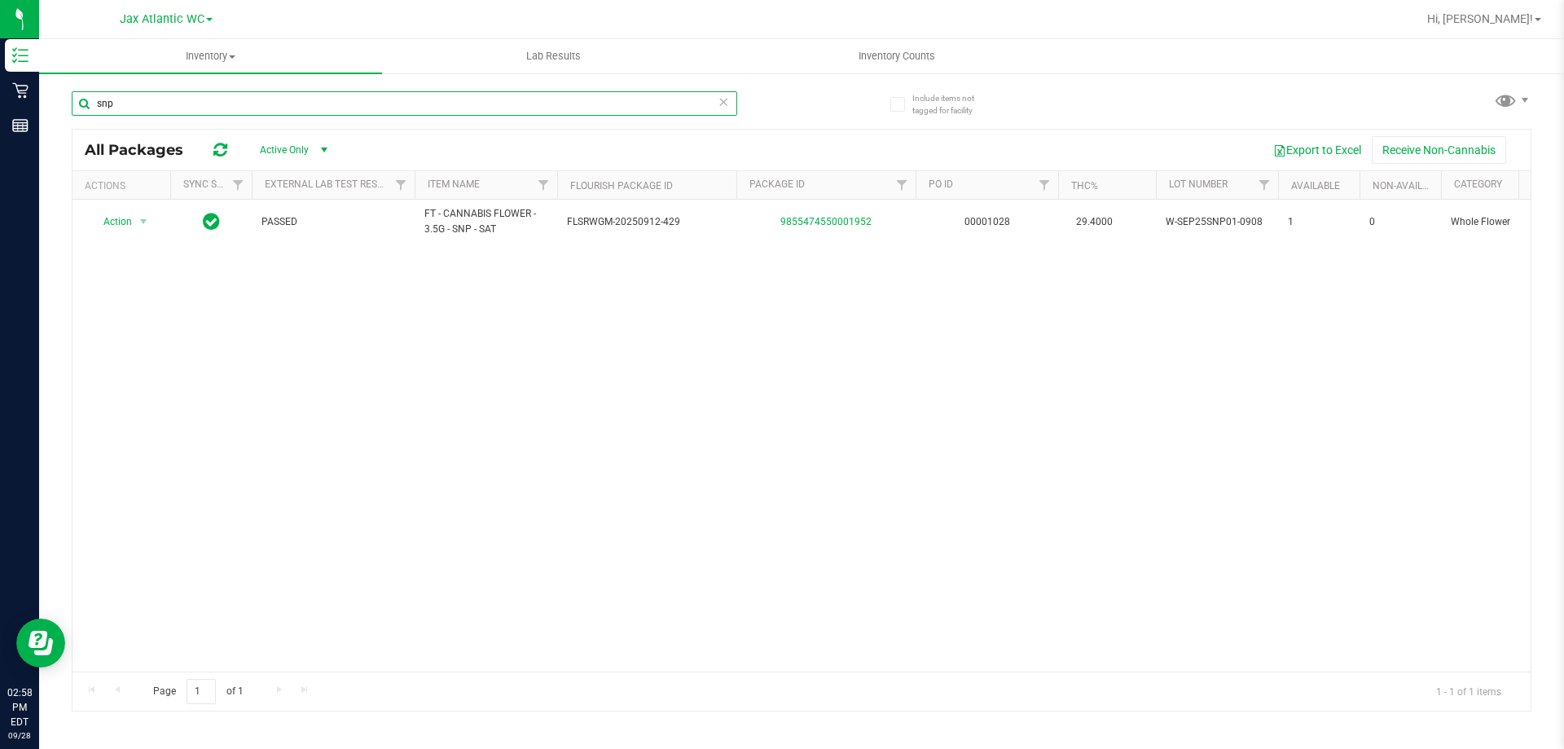
type input "snp"
